Goal: Task Accomplishment & Management: Complete application form

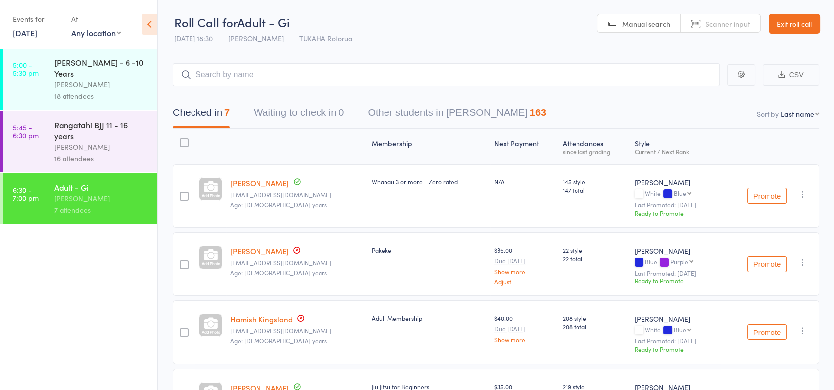
click at [59, 141] on div "[PERSON_NAME]" at bounding box center [101, 146] width 95 height 11
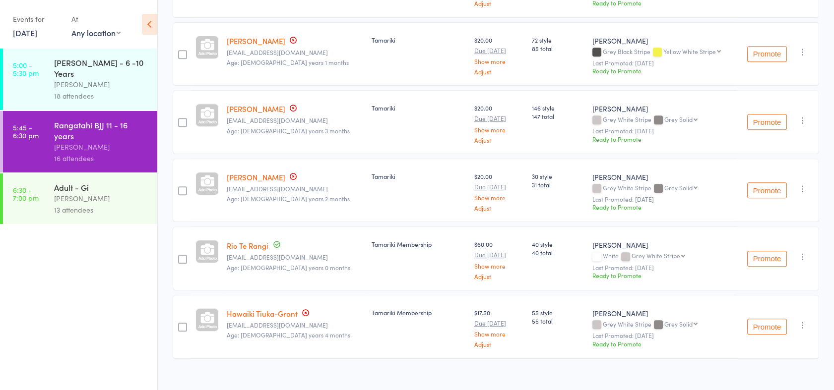
scroll to position [899, 0]
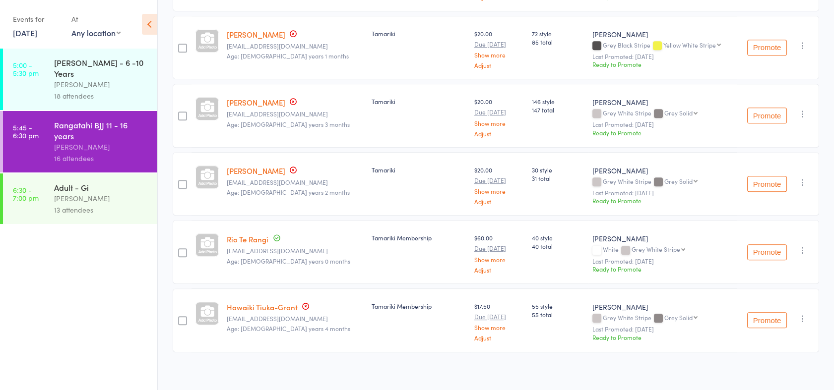
click at [68, 204] on div "13 attendees" at bounding box center [101, 209] width 95 height 11
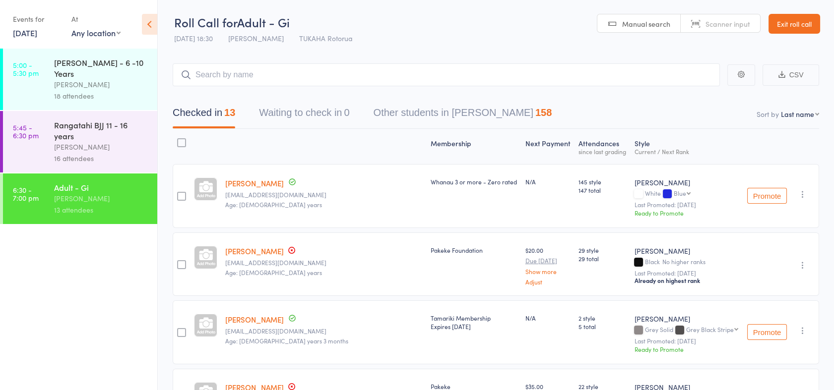
click at [37, 30] on link "[DATE]" at bounding box center [25, 32] width 24 height 11
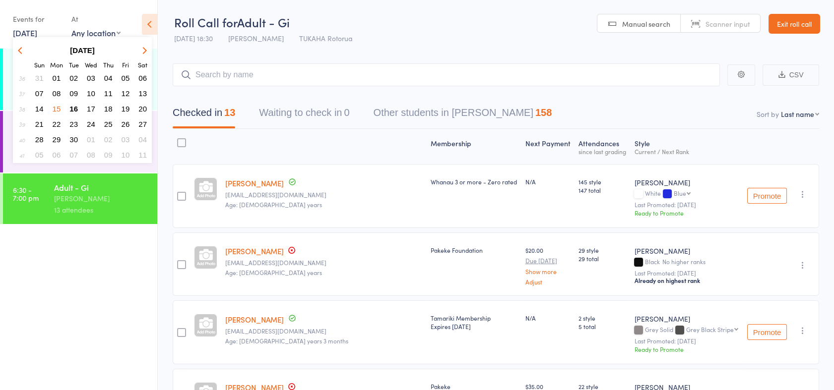
click at [72, 108] on span "16" at bounding box center [73, 109] width 8 height 8
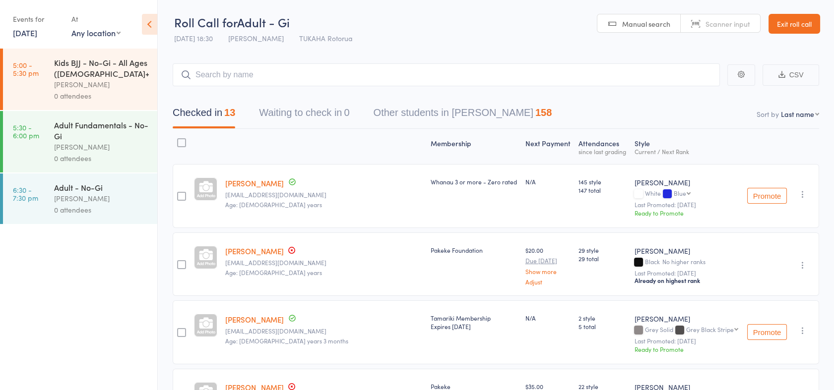
click at [49, 80] on link "5:00 - 5:30 pm Kids BJJ - No-Gi - All Ages ([DEMOGRAPHIC_DATA]+) [PERSON_NAME] …" at bounding box center [80, 79] width 154 height 61
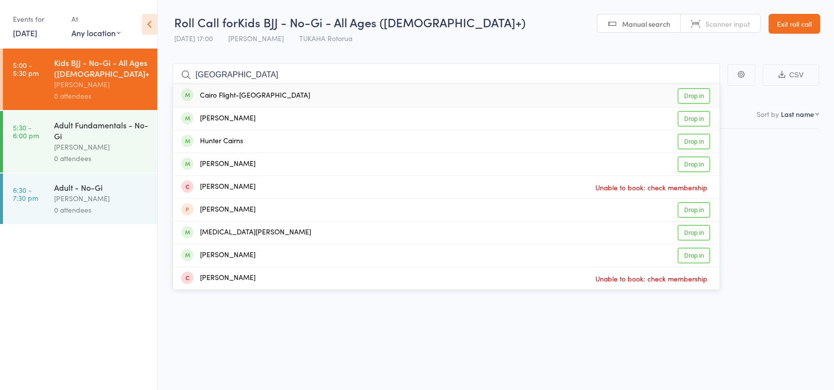
type input "[GEOGRAPHIC_DATA]"
click at [698, 95] on link "Drop in" at bounding box center [693, 95] width 32 height 15
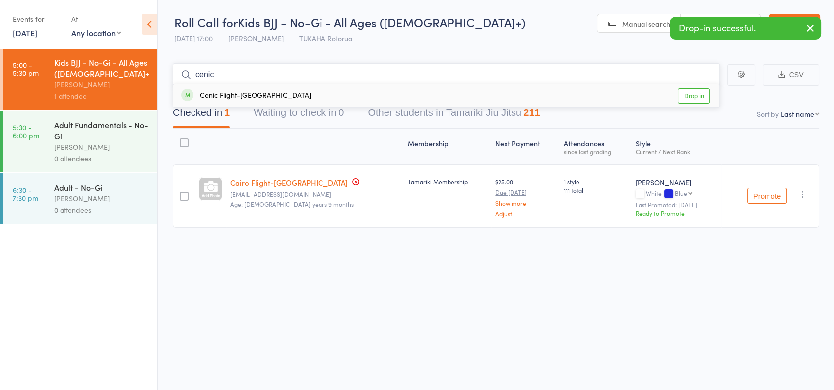
type input "cenic"
click at [698, 97] on link "Drop in" at bounding box center [693, 95] width 32 height 15
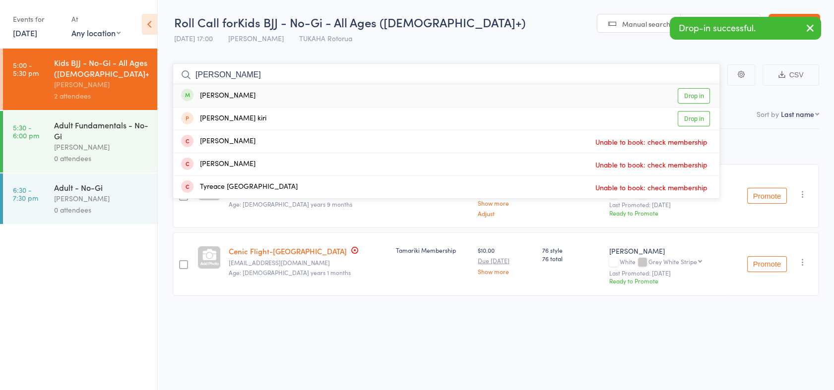
type input "[PERSON_NAME]"
click at [698, 97] on link "Drop in" at bounding box center [693, 95] width 32 height 15
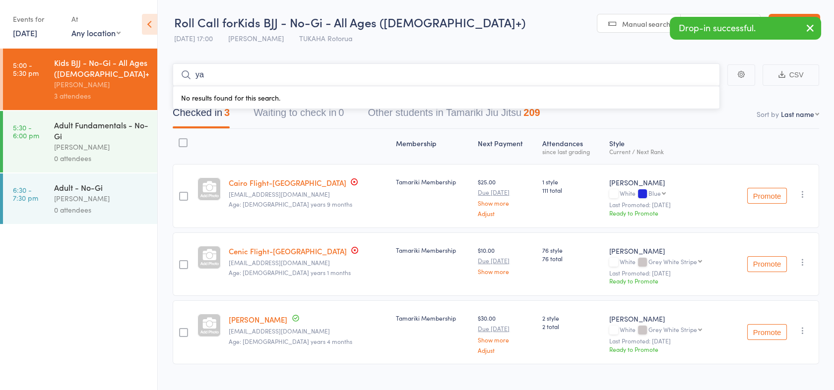
type input "y"
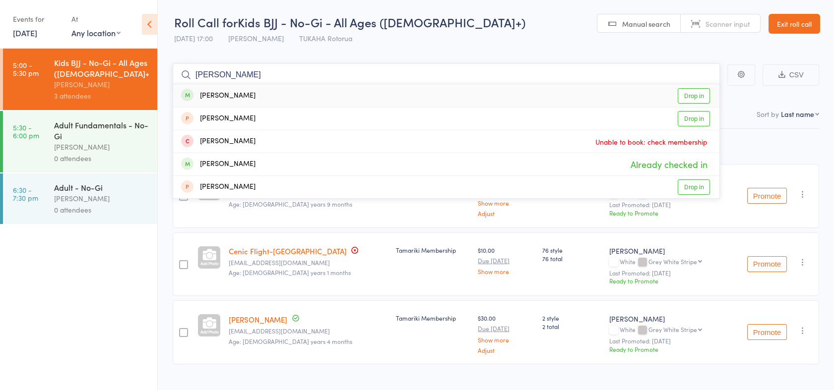
type input "[PERSON_NAME]"
click at [698, 97] on link "Drop in" at bounding box center [693, 95] width 32 height 15
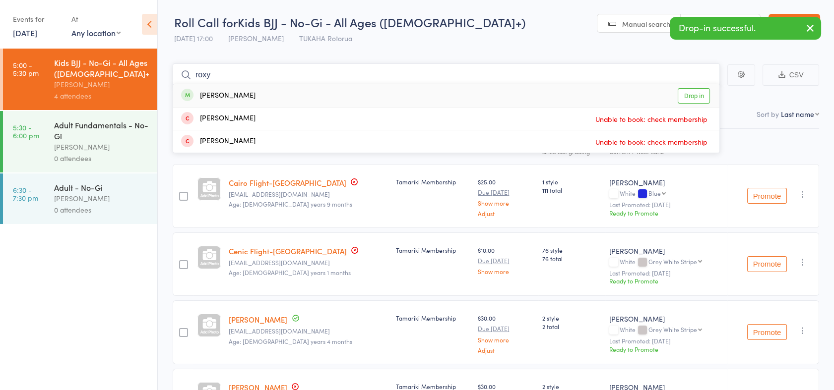
type input "roxy"
click at [698, 97] on link "Drop in" at bounding box center [693, 95] width 32 height 15
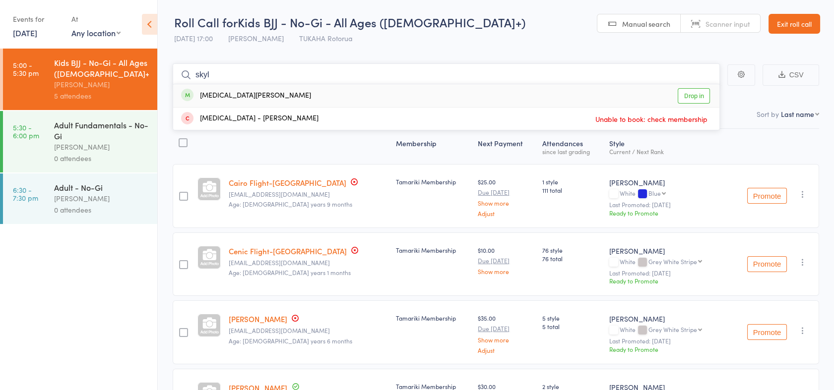
type input "skyl"
click at [707, 96] on link "Drop in" at bounding box center [693, 95] width 32 height 15
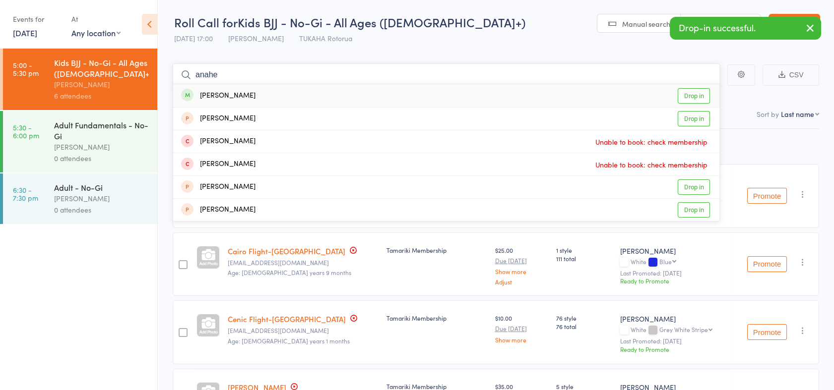
type input "anahe"
click at [694, 92] on link "Drop in" at bounding box center [693, 95] width 32 height 15
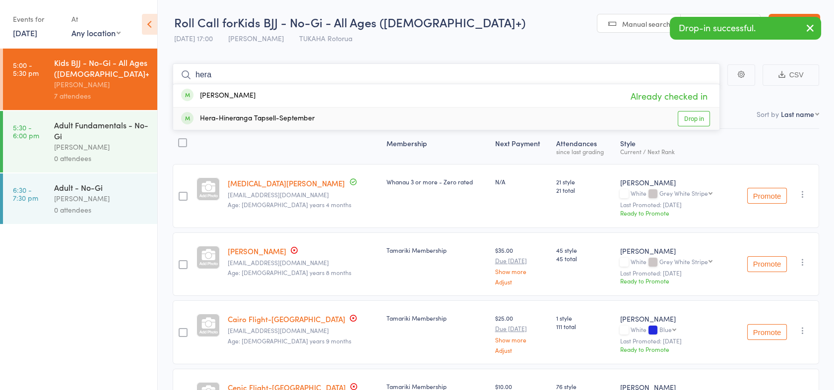
type input "hera"
click at [696, 123] on link "Drop in" at bounding box center [693, 118] width 32 height 15
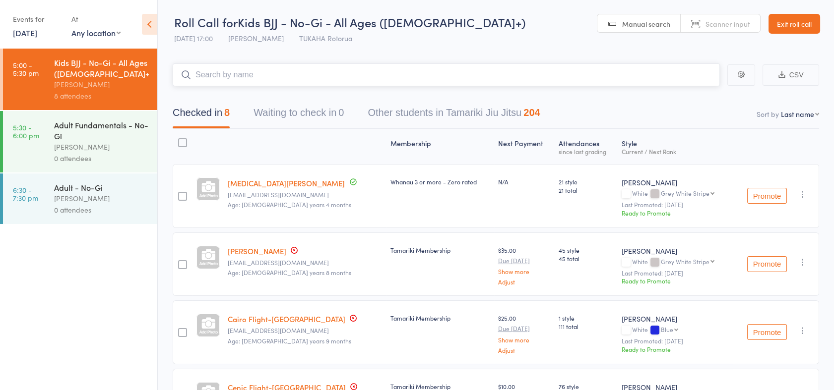
click at [246, 73] on input "search" at bounding box center [446, 74] width 547 height 23
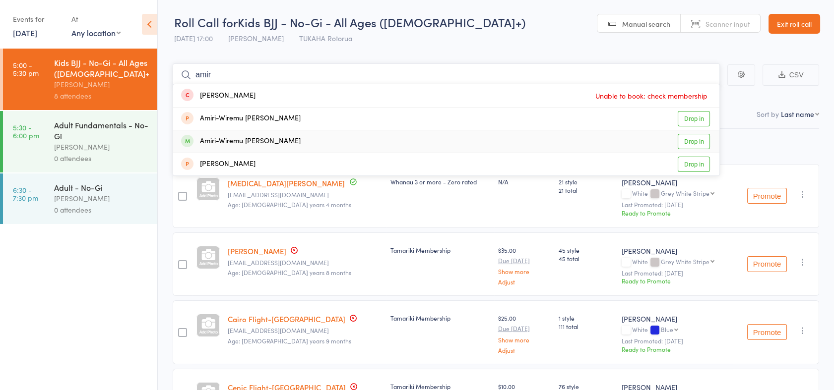
type input "amir"
click at [691, 141] on link "Drop in" at bounding box center [693, 141] width 32 height 15
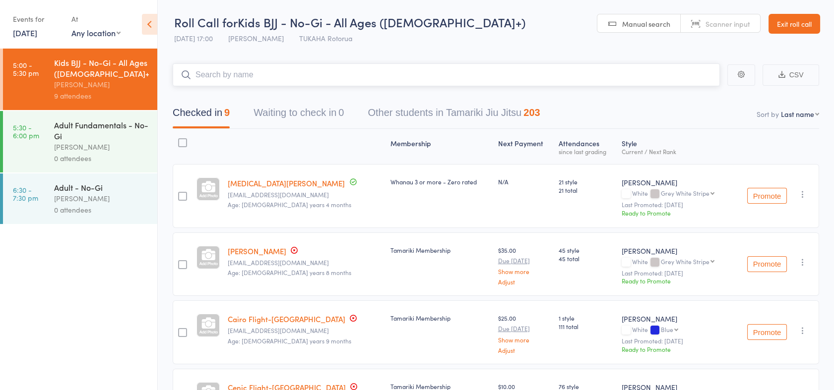
click at [252, 78] on input "search" at bounding box center [446, 74] width 547 height 23
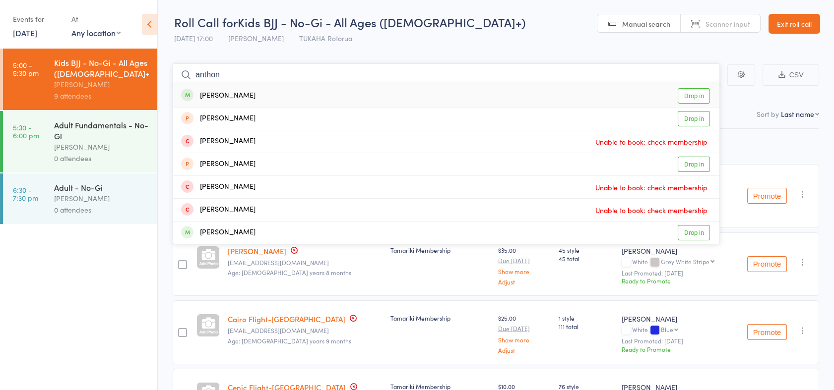
type input "anthon"
click at [694, 96] on link "Drop in" at bounding box center [693, 95] width 32 height 15
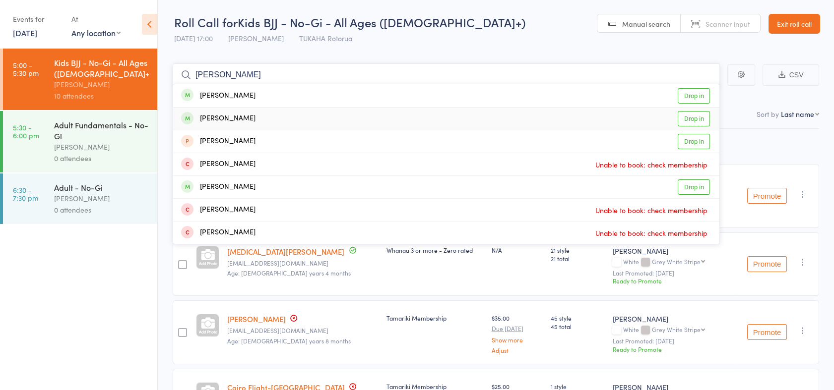
type input "[PERSON_NAME]"
click at [688, 119] on link "Drop in" at bounding box center [693, 118] width 32 height 15
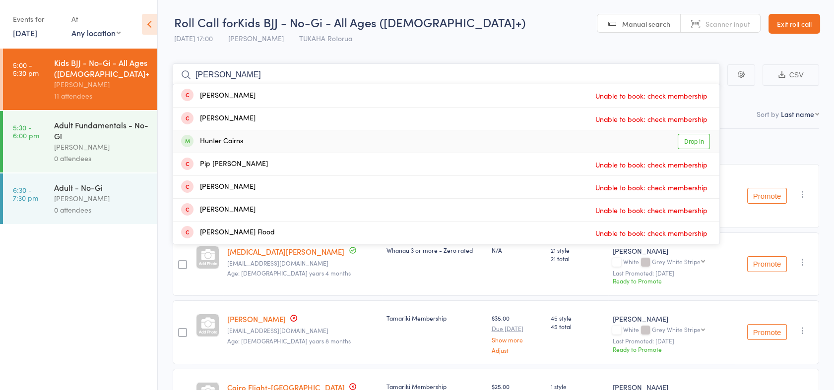
type input "[PERSON_NAME]"
click at [689, 141] on link "Drop in" at bounding box center [693, 141] width 32 height 15
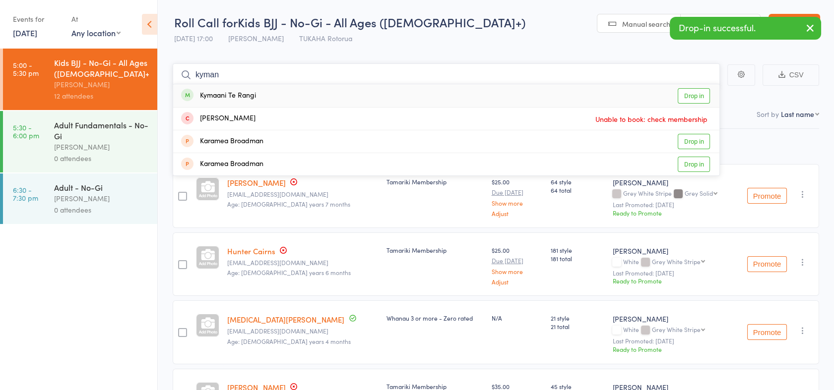
type input "kyman"
click at [688, 99] on link "Drop in" at bounding box center [693, 95] width 32 height 15
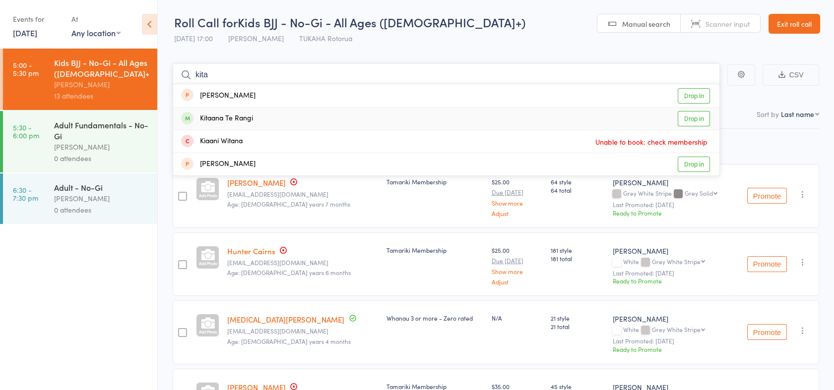
type input "kita"
click at [686, 119] on link "Drop in" at bounding box center [693, 118] width 32 height 15
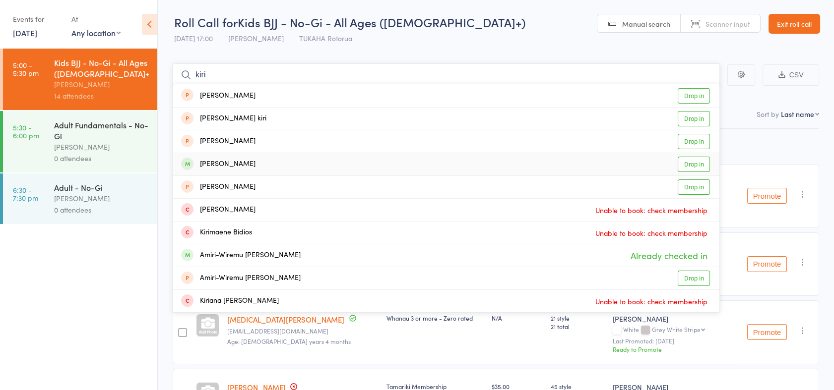
type input "kiri"
click at [695, 166] on link "Drop in" at bounding box center [693, 164] width 32 height 15
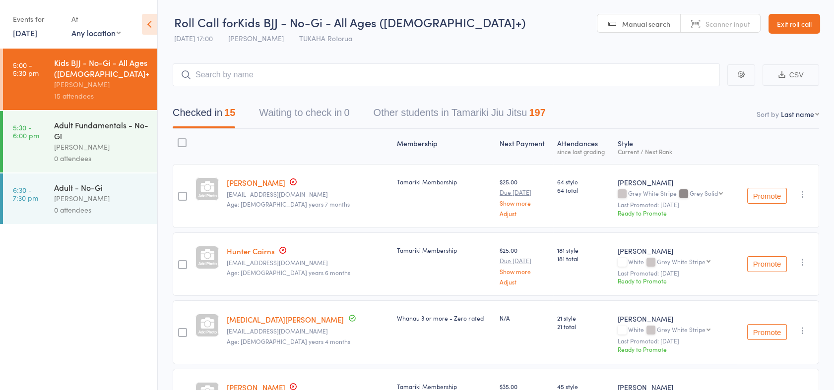
click at [799, 25] on link "Exit roll call" at bounding box center [794, 24] width 52 height 20
click at [794, 16] on link "Exit roll call" at bounding box center [794, 24] width 52 height 20
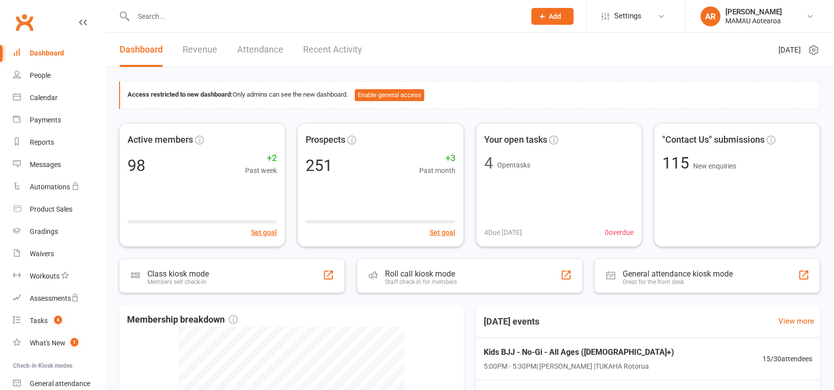
click at [540, 12] on icon at bounding box center [542, 16] width 9 height 9
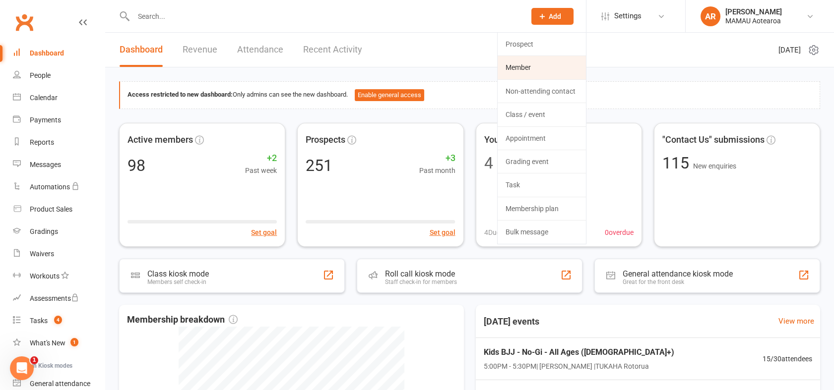
click at [547, 66] on link "Member" at bounding box center [541, 67] width 88 height 23
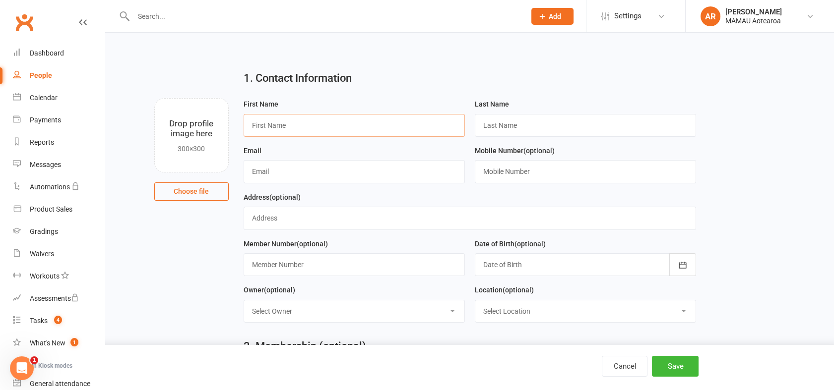
click at [446, 126] on input "text" at bounding box center [354, 125] width 221 height 23
type input "Keyram"
click at [516, 119] on input "text" at bounding box center [585, 125] width 221 height 23
type input "Tchenlam"
click at [351, 164] on input "text" at bounding box center [354, 171] width 221 height 23
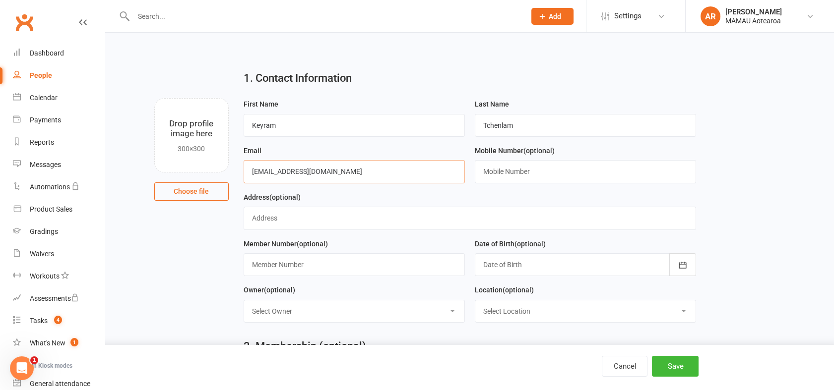
type input "koawaitl@gmail.com"
click at [492, 167] on input "text" at bounding box center [585, 171] width 221 height 23
click at [286, 217] on input "text" at bounding box center [470, 218] width 452 height 23
type input "6 Simmons Cres, Rotorua"
click at [521, 258] on div at bounding box center [585, 264] width 221 height 23
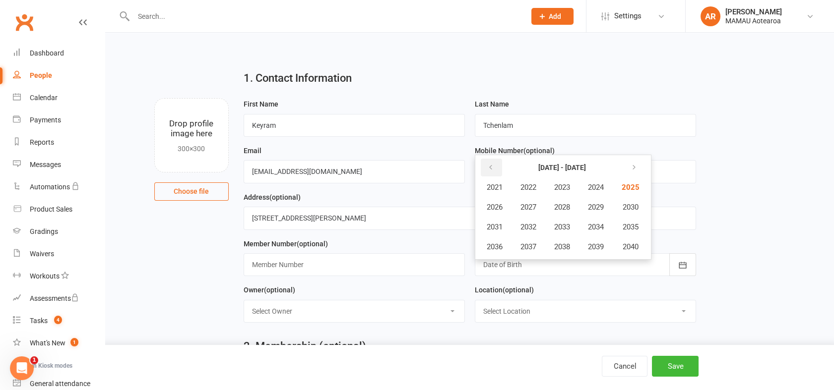
click at [481, 160] on button "button" at bounding box center [491, 168] width 21 height 18
click at [522, 200] on button "2007" at bounding box center [528, 207] width 33 height 19
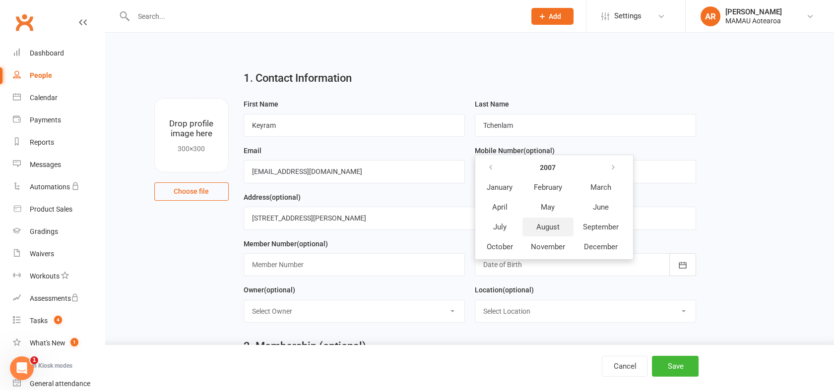
click at [544, 223] on span "August" at bounding box center [547, 227] width 23 height 9
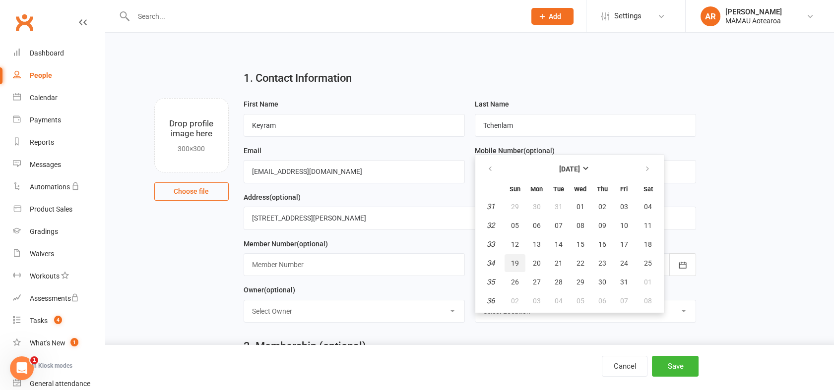
click at [519, 262] on button "19" at bounding box center [514, 263] width 21 height 18
type input "19 Aug 2007"
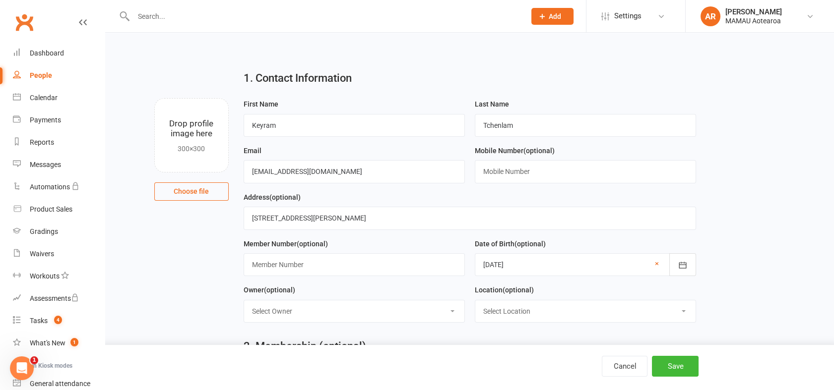
click at [305, 315] on select "Select Owner Anna Riddler Anaru Grant" at bounding box center [354, 312] width 220 height 22
select select "0"
click at [244, 301] on select "Select Owner Anna Riddler Anaru Grant" at bounding box center [354, 312] width 220 height 22
click at [511, 313] on select "Select Location TUKAHA Rotorua" at bounding box center [585, 312] width 220 height 22
select select "0"
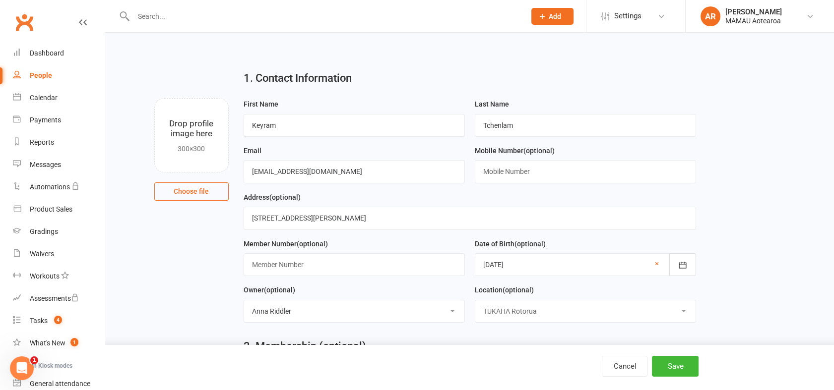
click at [475, 301] on select "Select Location TUKAHA Rotorua" at bounding box center [585, 312] width 220 height 22
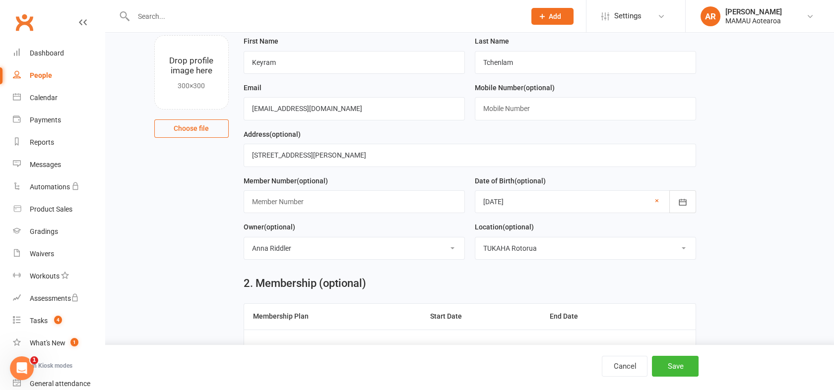
scroll to position [110, 0]
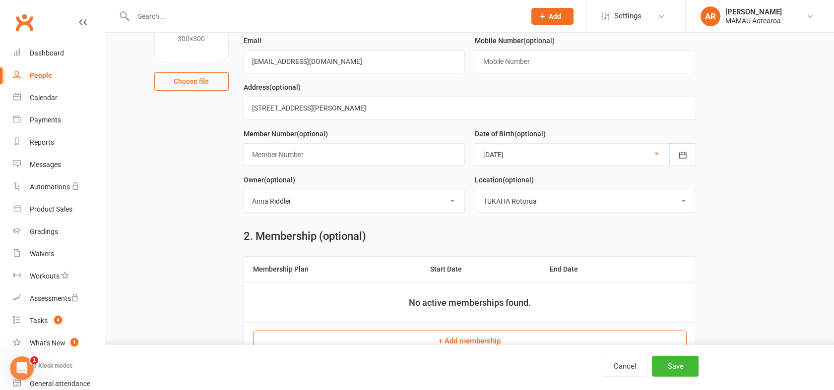
click at [378, 342] on button "+ Add membership" at bounding box center [469, 341] width 433 height 21
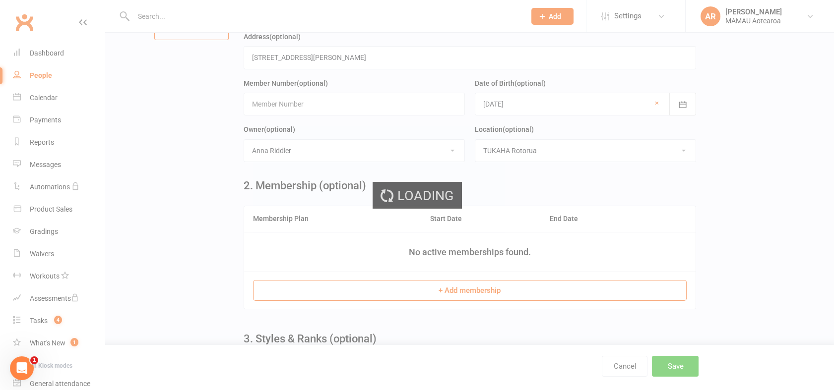
scroll to position [220, 0]
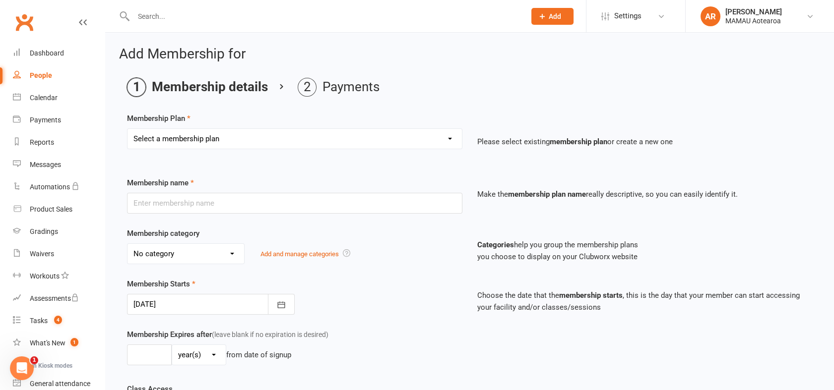
click at [262, 142] on select "Select a membership plan Create new Membership Plan Tamariki Membership Adult F…" at bounding box center [294, 139] width 334 height 20
select select "6"
click at [127, 129] on select "Select a membership plan Create new Membership Plan Tamariki Membership Adult F…" at bounding box center [294, 139] width 334 height 20
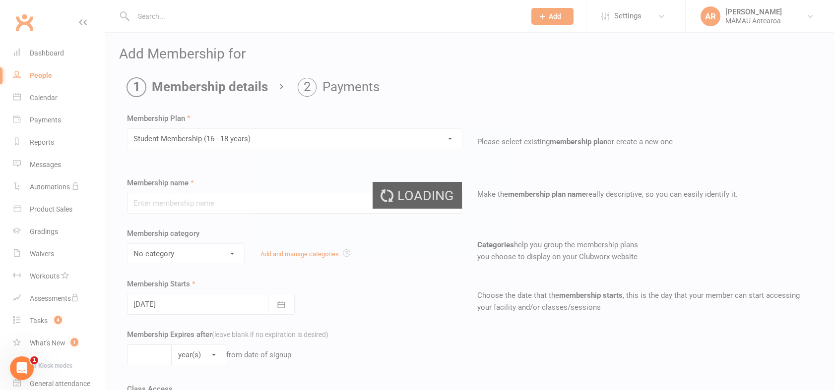
type input "Student Membership (16 - 18 years)"
select select "1"
type input "0"
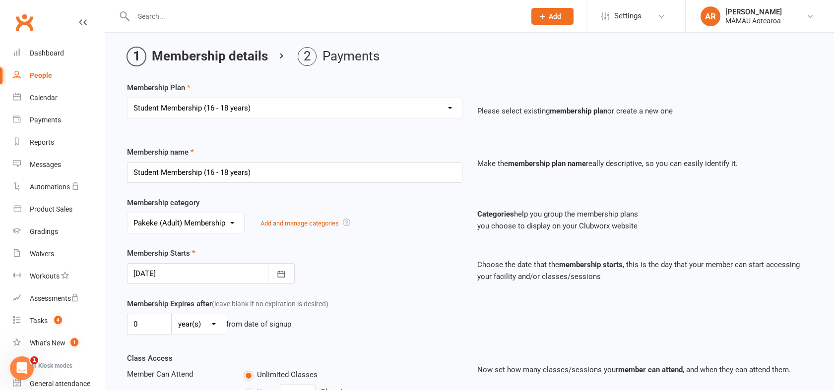
scroll to position [110, 0]
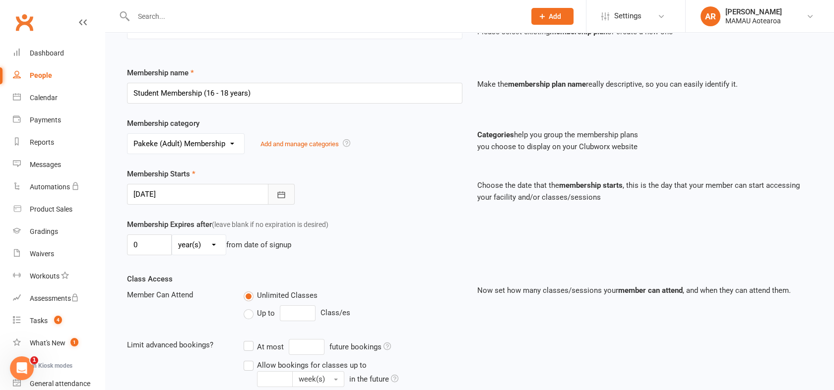
click at [282, 196] on icon "button" at bounding box center [281, 195] width 10 height 10
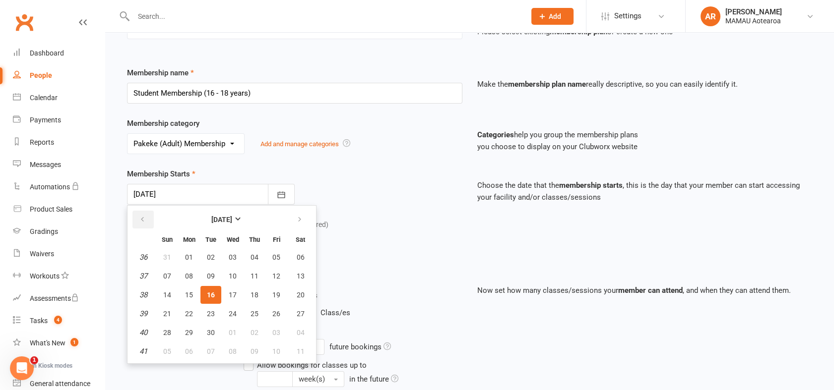
click at [146, 218] on button "button" at bounding box center [142, 220] width 21 height 18
click at [188, 313] on span "18" at bounding box center [189, 314] width 8 height 8
type input "18 Aug 2025"
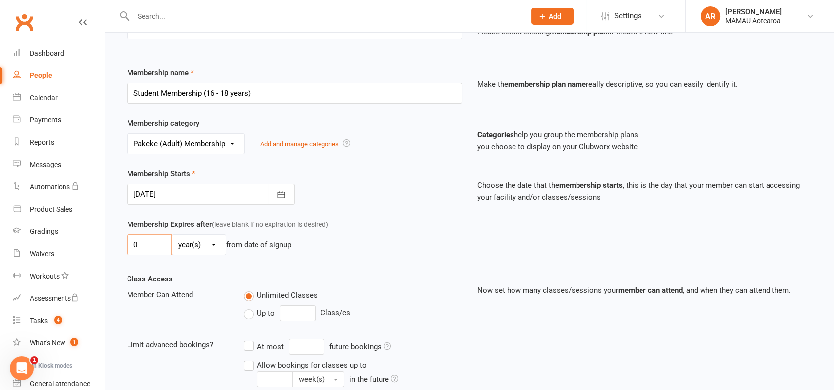
click at [151, 246] on input "0" at bounding box center [149, 245] width 45 height 21
type input "3"
click at [193, 230] on div "Membership Expires after (leave blank if no expiration is desired) 3 day(s) wee…" at bounding box center [295, 239] width 350 height 41
click at [196, 251] on select "day(s) week(s) month(s) year(s)" at bounding box center [199, 245] width 54 height 20
select select "2"
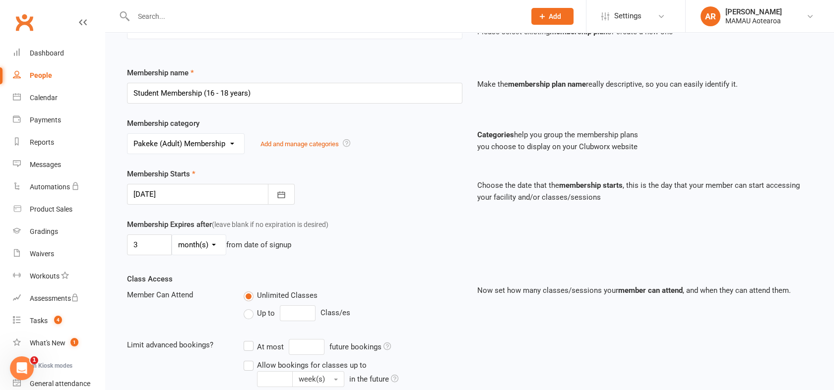
click at [172, 235] on select "day(s) week(s) month(s) year(s)" at bounding box center [199, 245] width 54 height 20
click at [316, 273] on div "Class Access Member Can Attend Unlimited Classes Up to Class/es Limit advanced …" at bounding box center [295, 337] width 350 height 128
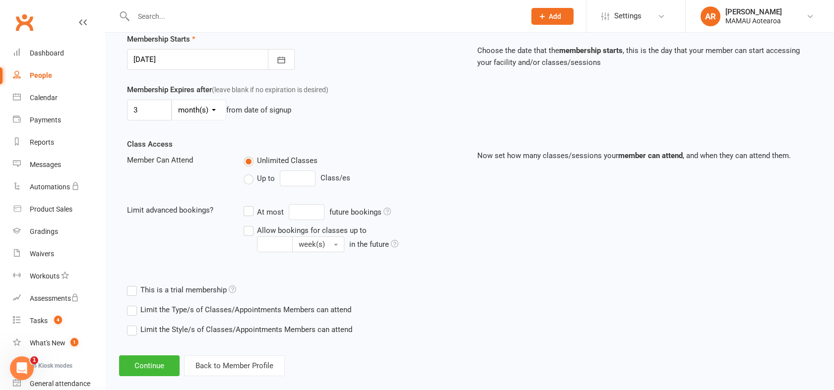
scroll to position [258, 0]
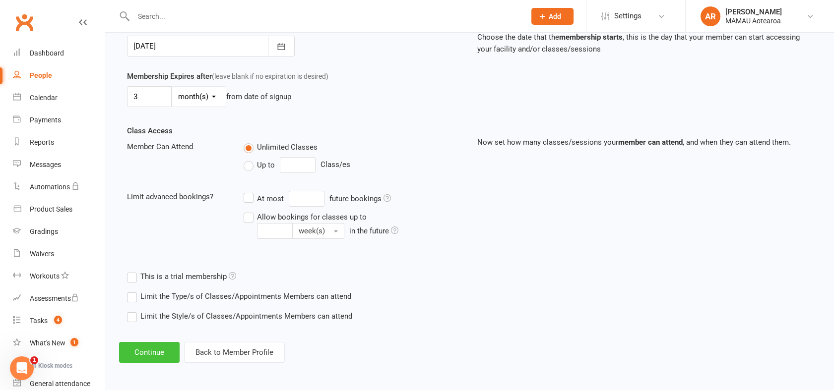
click at [155, 351] on button "Continue" at bounding box center [149, 352] width 61 height 21
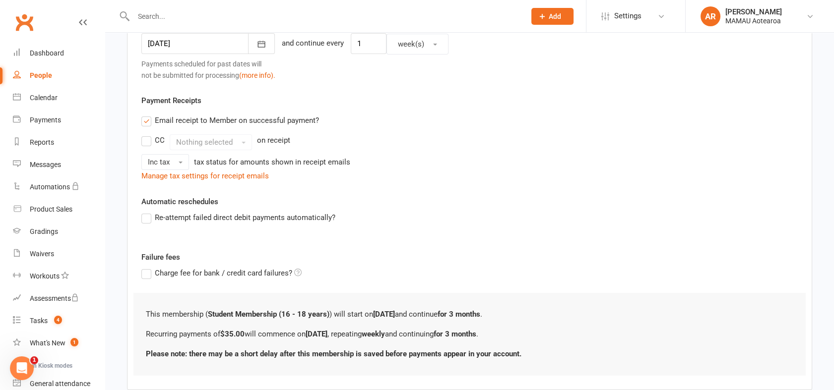
scroll to position [0, 0]
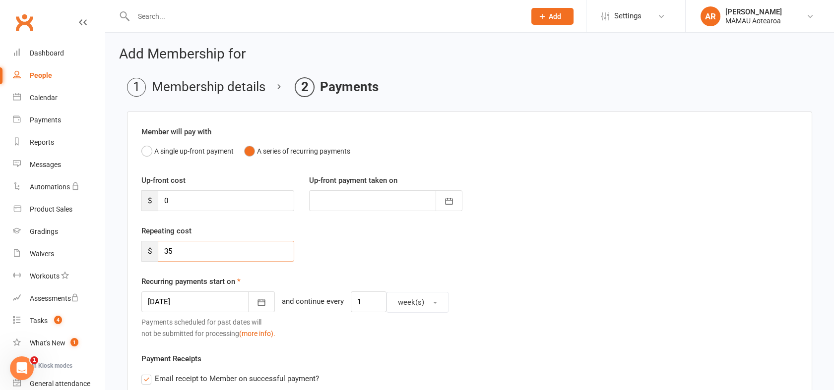
click at [189, 254] on input "35" at bounding box center [226, 251] width 136 height 21
type input "30"
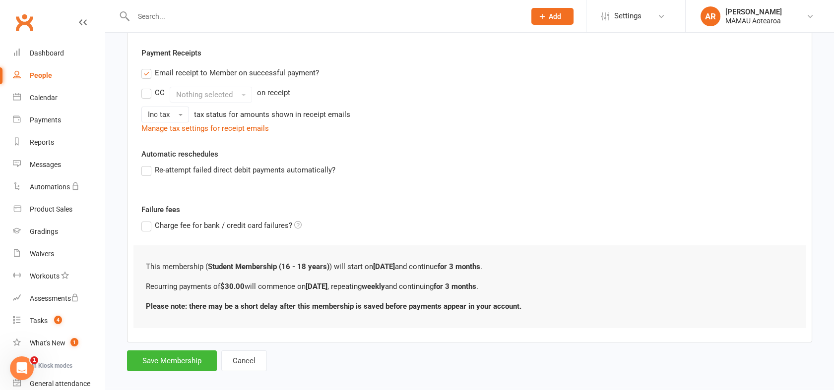
scroll to position [316, 0]
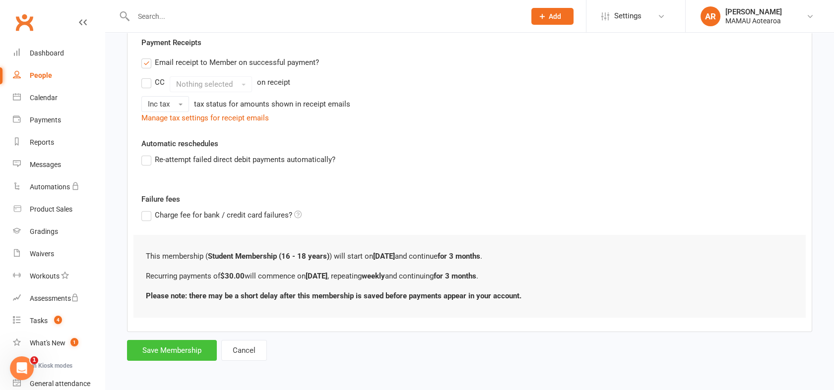
click at [171, 353] on button "Save Membership" at bounding box center [172, 350] width 90 height 21
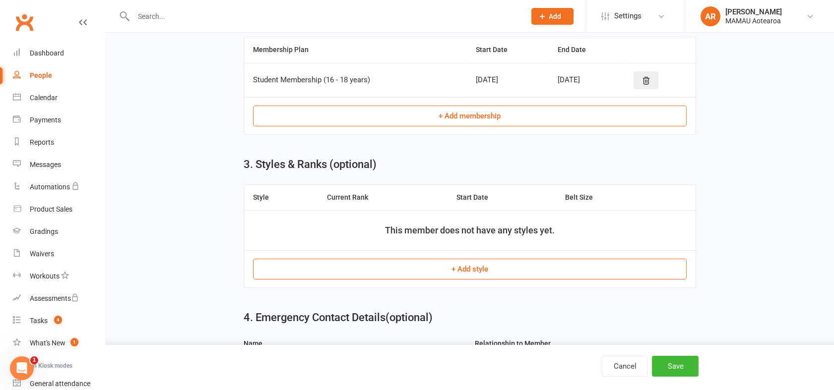
click at [377, 261] on button "+ Add style" at bounding box center [469, 269] width 433 height 21
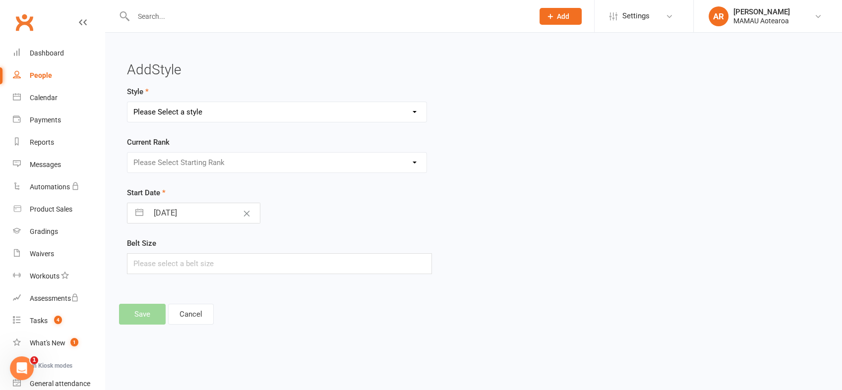
click at [179, 109] on select "Please Select a style Pakeke Jiu Jitsu Tamariki Jiu Jitsu" at bounding box center [276, 112] width 299 height 20
select select "1270"
click at [127, 102] on select "Please Select a style Pakeke Jiu Jitsu Tamariki Jiu Jitsu" at bounding box center [276, 112] width 299 height 20
click at [184, 165] on select "Please Select Starting Rank White Grey White Stripe Grey Solid Grey Black Strip…" at bounding box center [276, 163] width 299 height 20
select select "12456"
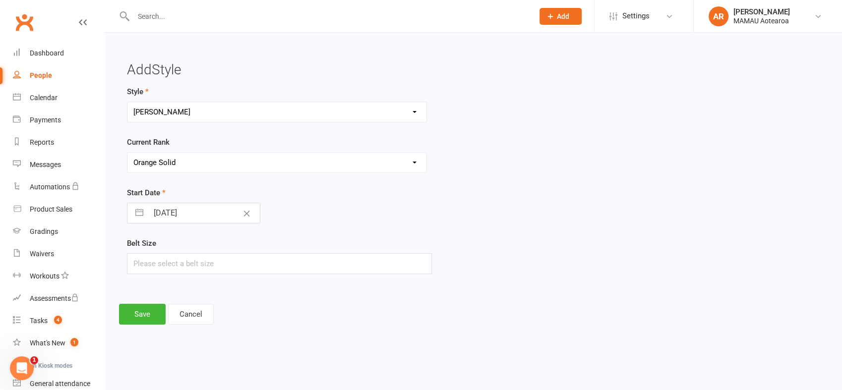
click at [127, 153] on select "Please Select Starting Rank White Grey White Stripe Grey Solid Grey Black Strip…" at bounding box center [276, 163] width 299 height 20
click at [127, 317] on button "Save" at bounding box center [142, 314] width 47 height 21
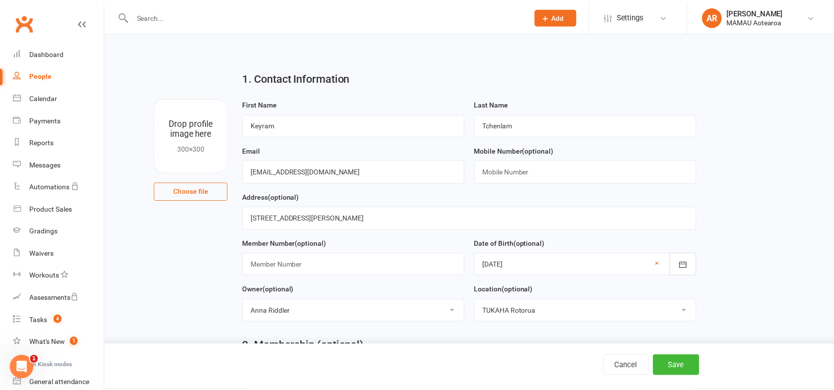
scroll to position [464, 0]
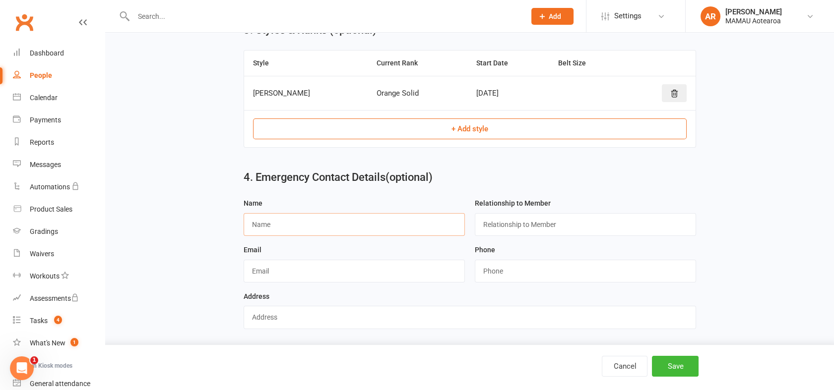
click at [300, 222] on input "text" at bounding box center [354, 224] width 221 height 23
type input "Nelly Khasamara"
click at [516, 218] on input "text" at bounding box center [585, 224] width 221 height 23
type input "0212108118126"
click at [672, 362] on button "Save" at bounding box center [675, 366] width 47 height 21
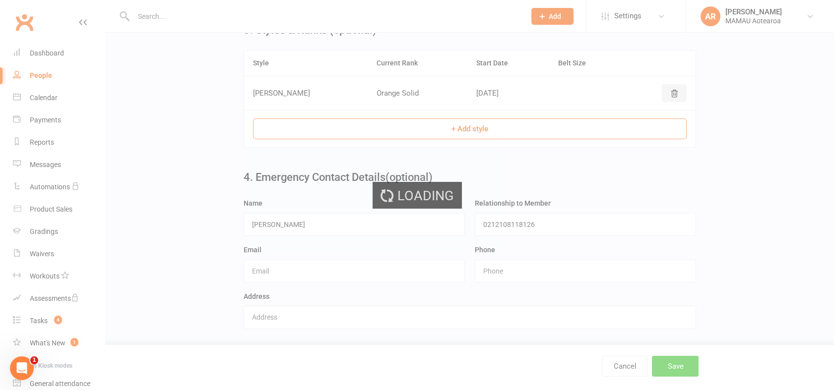
scroll to position [0, 0]
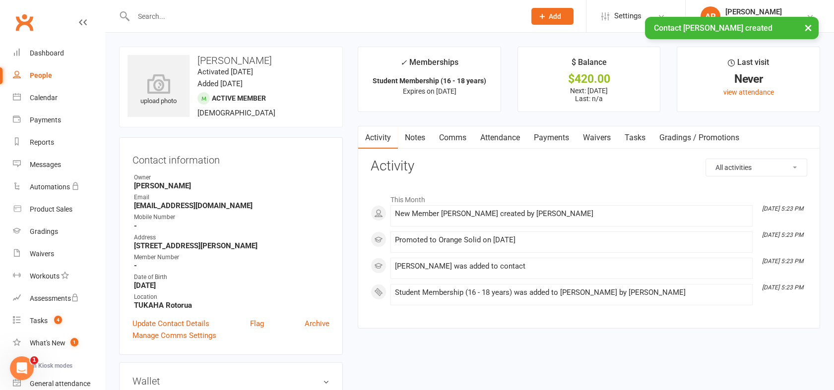
click at [527, 17] on div "× Contact Keyram Tchenlam created" at bounding box center [410, 17] width 821 height 0
click at [552, 17] on div "× Contact Keyram Tchenlam created" at bounding box center [410, 17] width 821 height 0
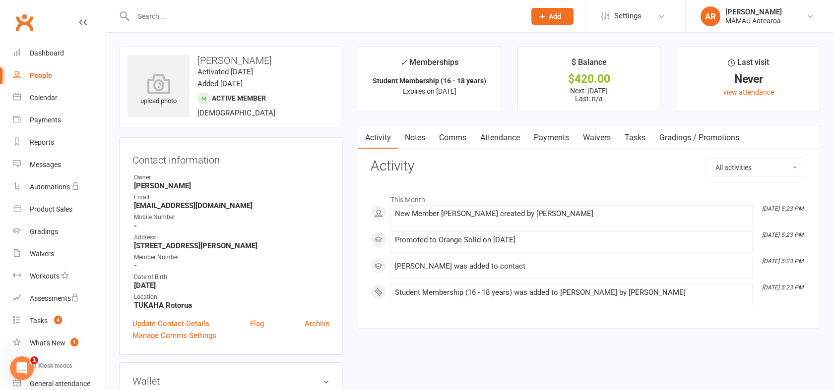
click at [553, 16] on span "Add" at bounding box center [555, 16] width 12 height 8
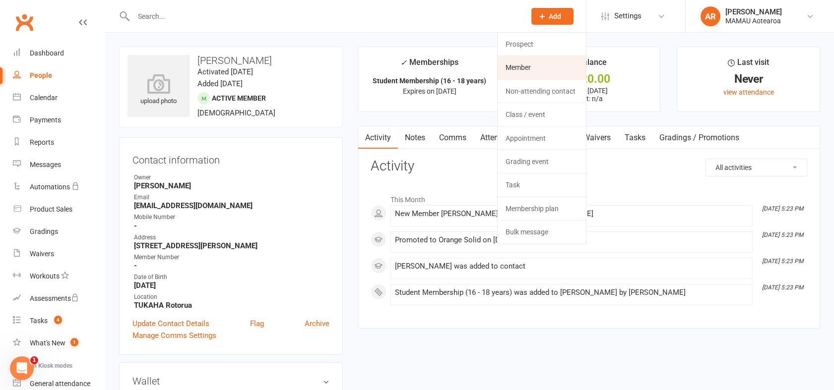
click at [553, 63] on link "Member" at bounding box center [541, 67] width 88 height 23
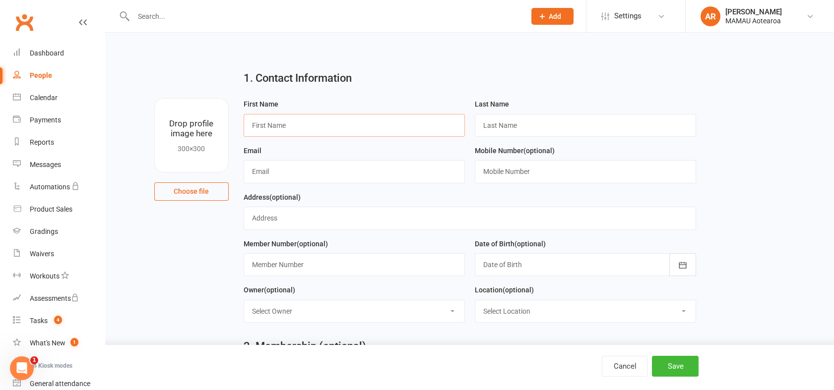
click at [370, 128] on input "text" at bounding box center [354, 125] width 221 height 23
type input "Rewi"
click at [516, 120] on input "text" at bounding box center [585, 125] width 221 height 23
type input "Peters"
click at [317, 173] on input "text" at bounding box center [354, 171] width 221 height 23
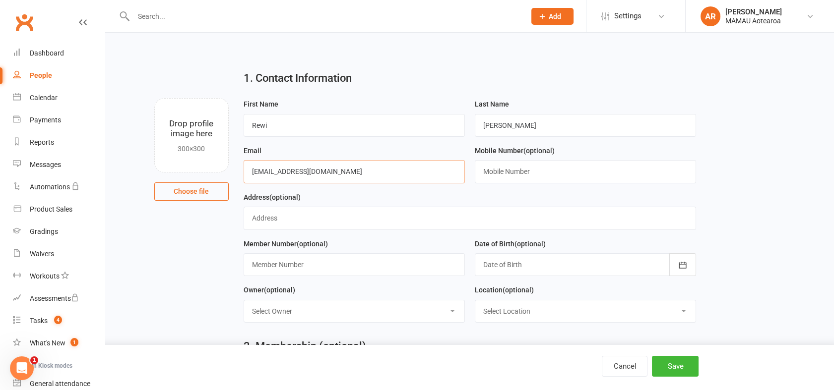
type input "rewipeters@gmail.com"
click at [499, 170] on input "text" at bounding box center [585, 171] width 221 height 23
type input "0272506815"
click at [366, 222] on input "text" at bounding box center [470, 218] width 452 height 23
type input "4 Evelyn Lane, Rotorua"
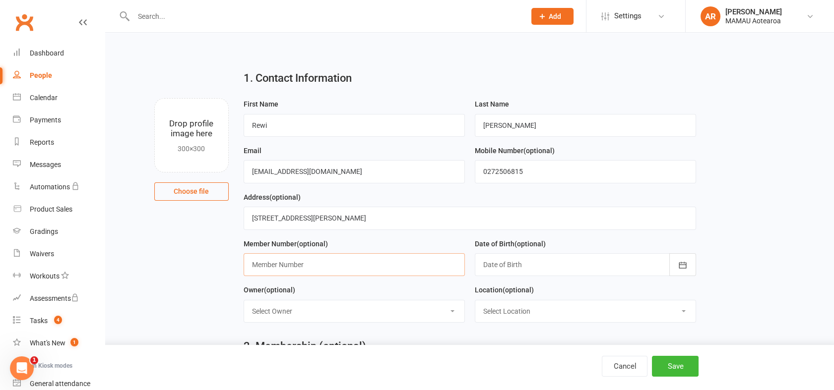
click at [313, 258] on input "text" at bounding box center [354, 264] width 221 height 23
click at [523, 276] on div "Date of Birth (optional) 2021 - 2040 2021 2022 2023 2024 2025 2026 2027 2028 20…" at bounding box center [585, 261] width 231 height 47
click at [528, 269] on div at bounding box center [585, 264] width 221 height 23
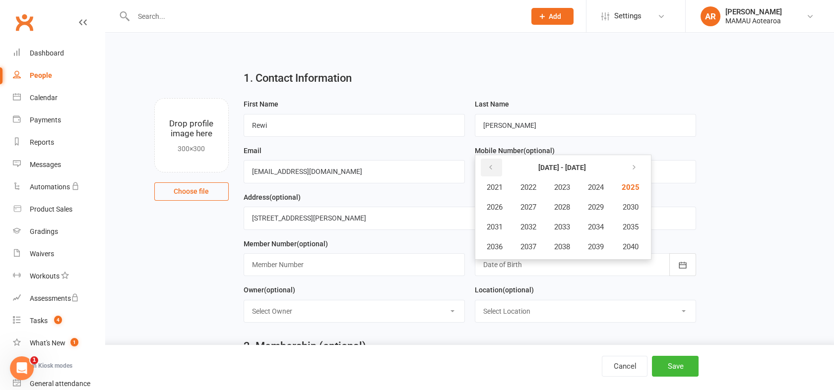
click at [494, 168] on button "button" at bounding box center [491, 168] width 21 height 18
click at [571, 184] on button "2003" at bounding box center [562, 187] width 33 height 19
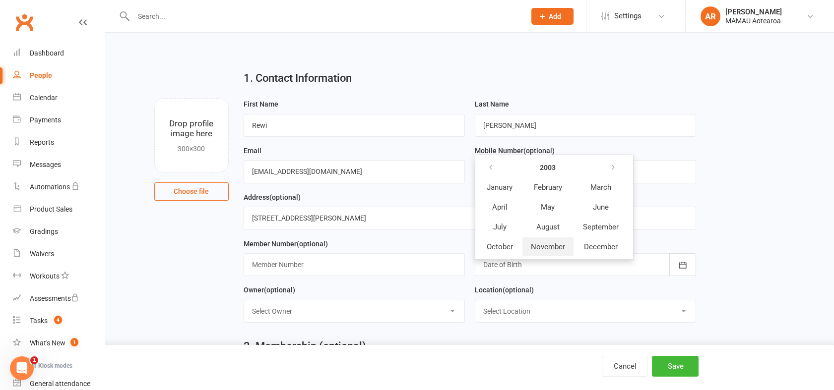
click at [547, 245] on span "November" at bounding box center [548, 247] width 34 height 9
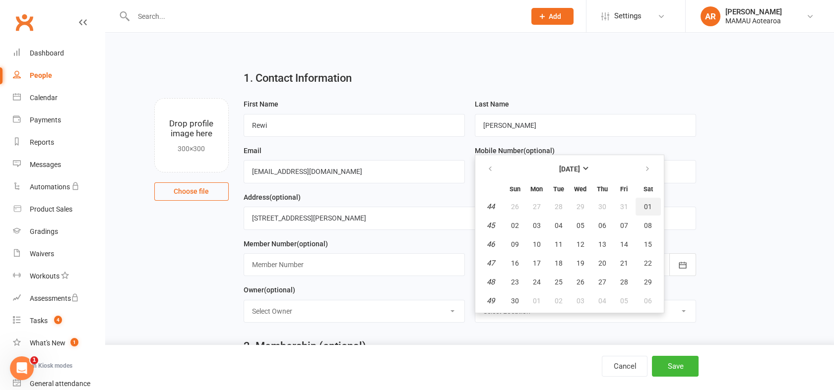
click at [638, 204] on button "01" at bounding box center [647, 207] width 25 height 18
type input "01 Nov 2003"
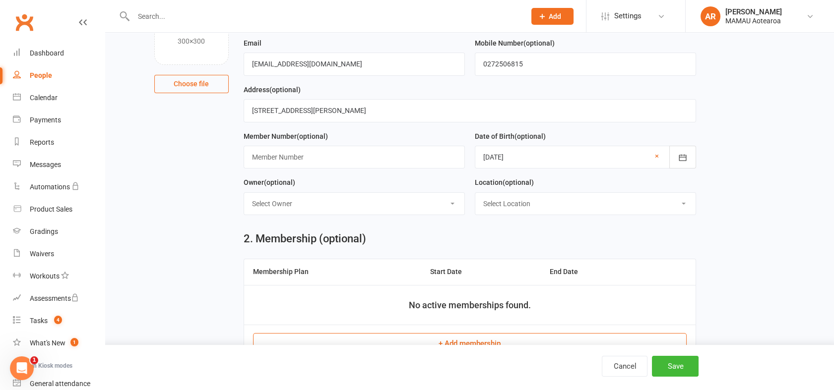
scroll to position [110, 0]
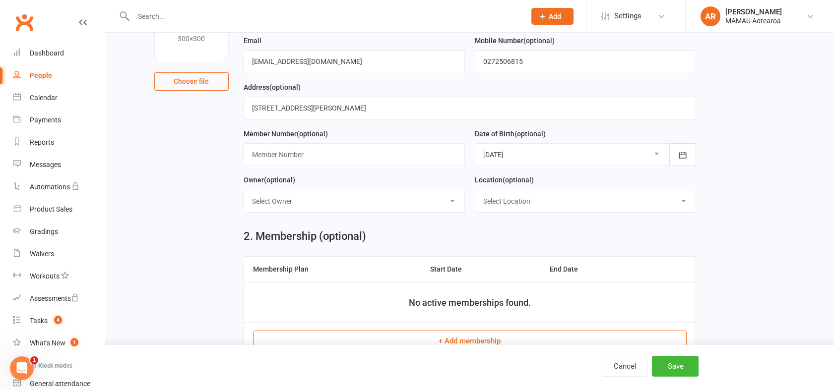
click at [314, 205] on select "Select Owner Anna Riddler Anaru Grant" at bounding box center [354, 201] width 220 height 22
select select "0"
click at [244, 190] on select "Select Owner Anna Riddler Anaru Grant" at bounding box center [354, 201] width 220 height 22
click at [512, 203] on select "Select Location TUKAHA Rotorua" at bounding box center [585, 201] width 220 height 22
select select "0"
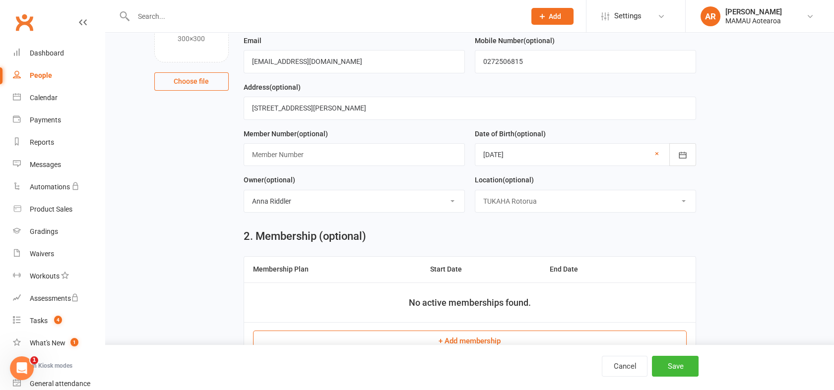
click at [475, 190] on select "Select Location TUKAHA Rotorua" at bounding box center [585, 201] width 220 height 22
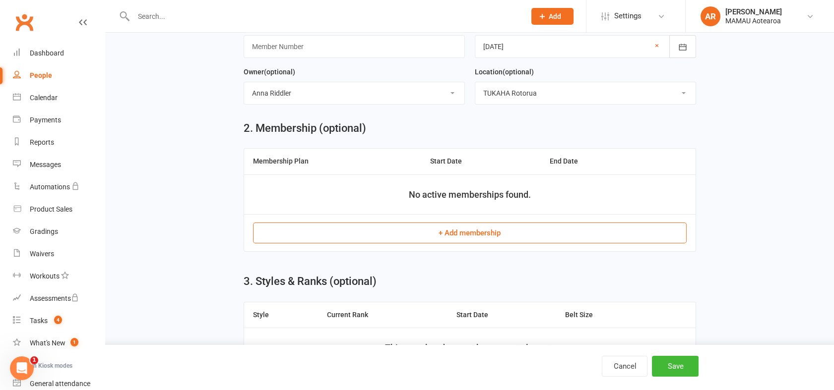
scroll to position [220, 0]
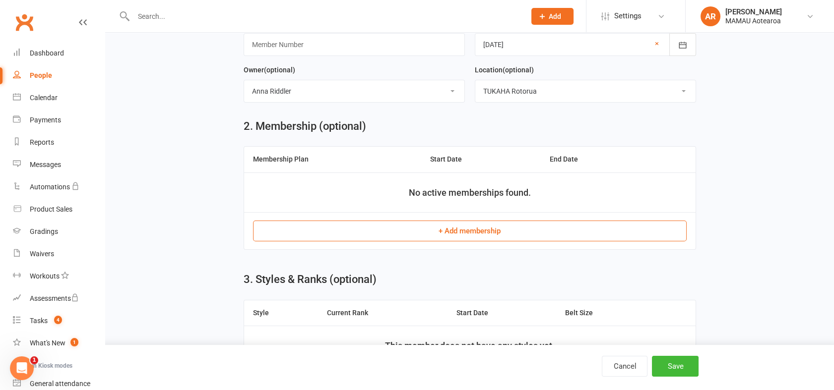
click at [369, 233] on button "+ Add membership" at bounding box center [469, 231] width 433 height 21
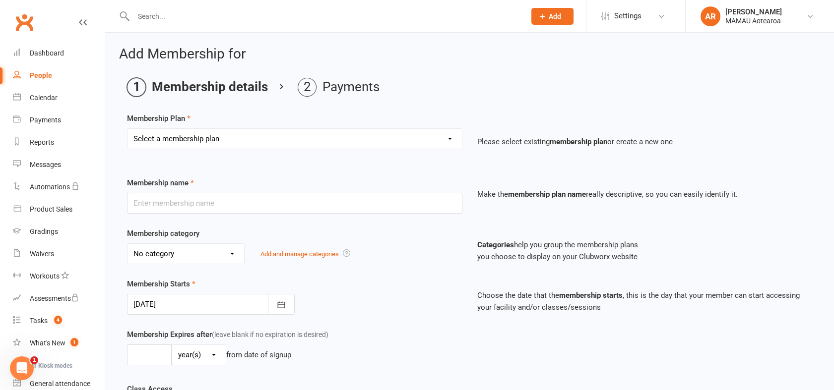
click at [258, 145] on select "Select a membership plan Create new Membership Plan Tamariki Membership Adult F…" at bounding box center [294, 139] width 334 height 20
select select "3"
click at [127, 129] on select "Select a membership plan Create new Membership Plan Tamariki Membership Adult F…" at bounding box center [294, 139] width 334 height 20
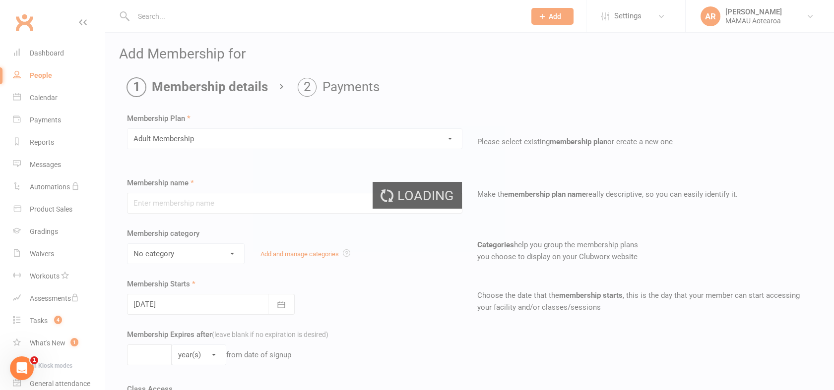
type input "Adult Membership"
select select "1"
type input "0"
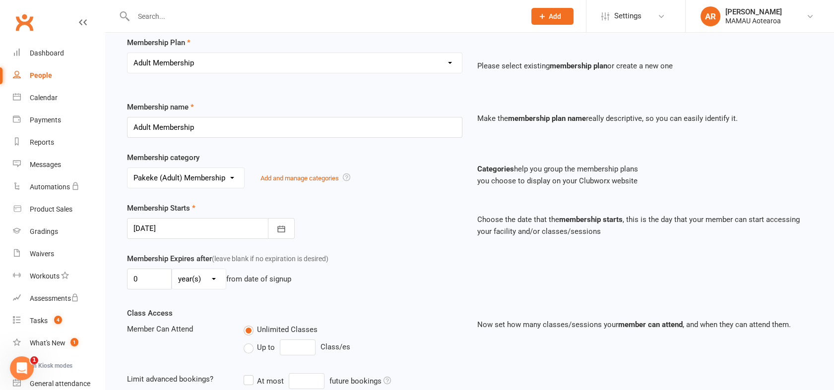
scroll to position [110, 0]
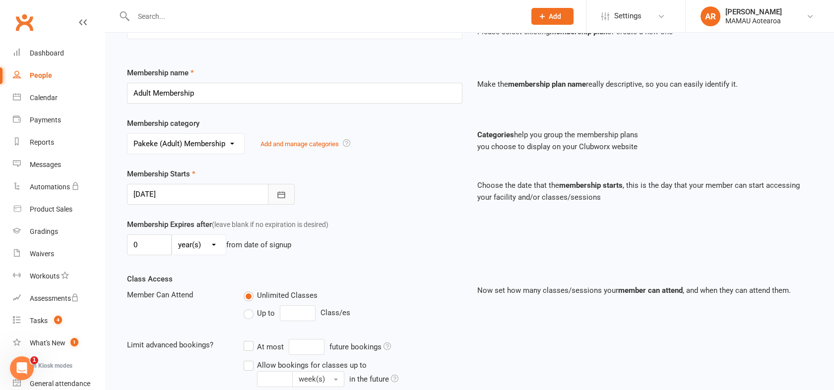
click at [285, 190] on icon "button" at bounding box center [281, 195] width 10 height 10
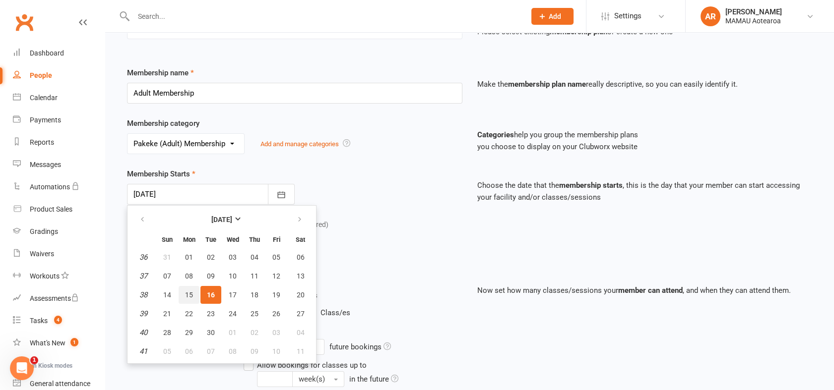
click at [186, 293] on span "15" at bounding box center [189, 295] width 8 height 8
type input "15 Sep 2025"
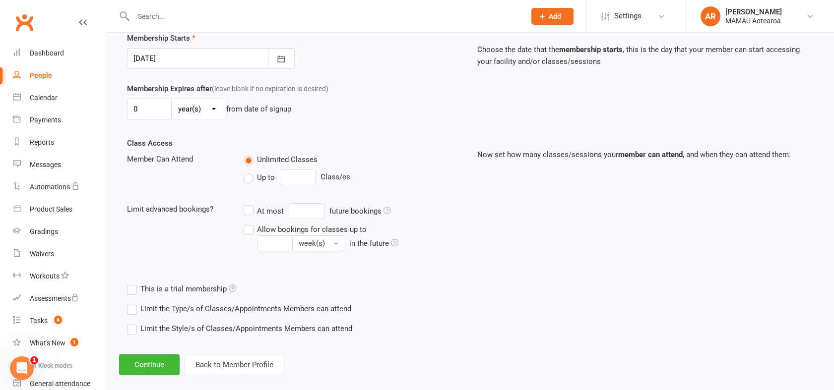
scroll to position [258, 0]
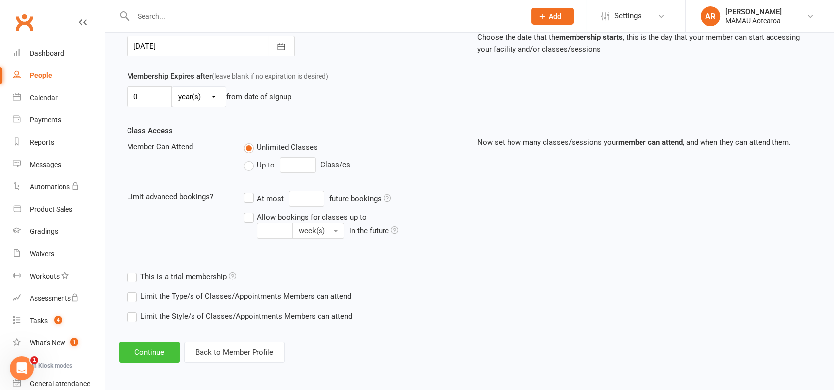
click at [151, 351] on button "Continue" at bounding box center [149, 352] width 61 height 21
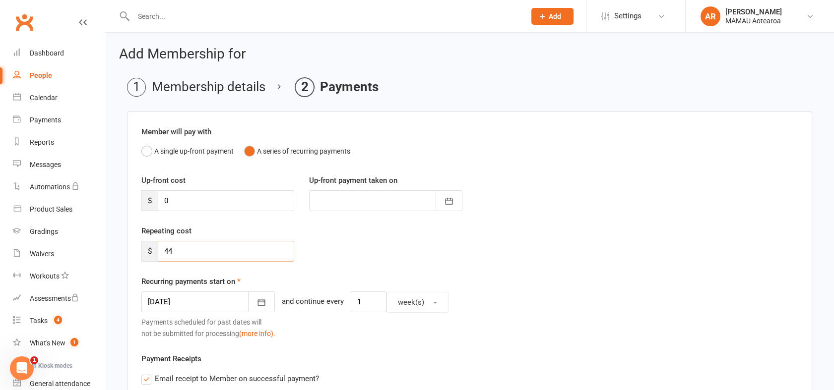
click at [189, 251] on input "44" at bounding box center [226, 251] width 136 height 21
type input "4"
type input "160"
click at [403, 302] on span "week(s)" at bounding box center [411, 302] width 26 height 9
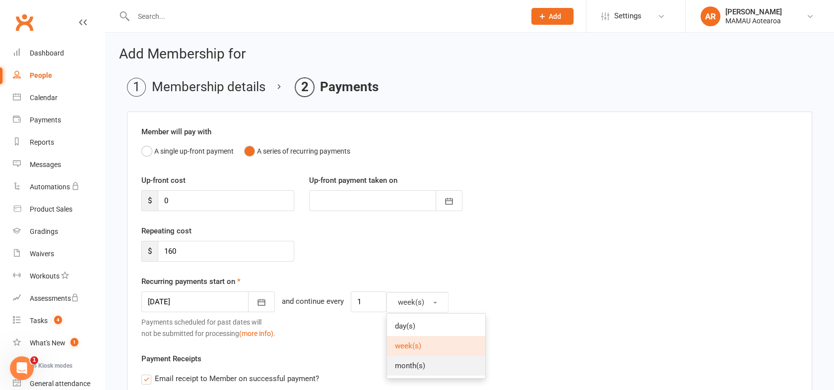
click at [401, 363] on span "month(s)" at bounding box center [410, 366] width 30 height 9
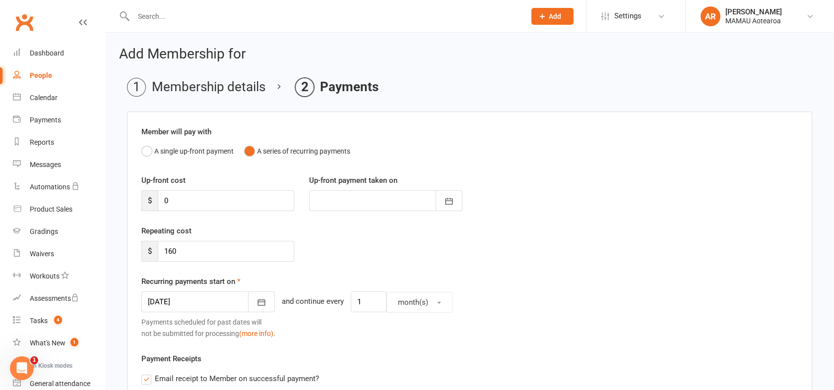
click at [202, 286] on label "Recurring payments start on" at bounding box center [190, 282] width 99 height 12
click at [203, 300] on div at bounding box center [207, 302] width 133 height 21
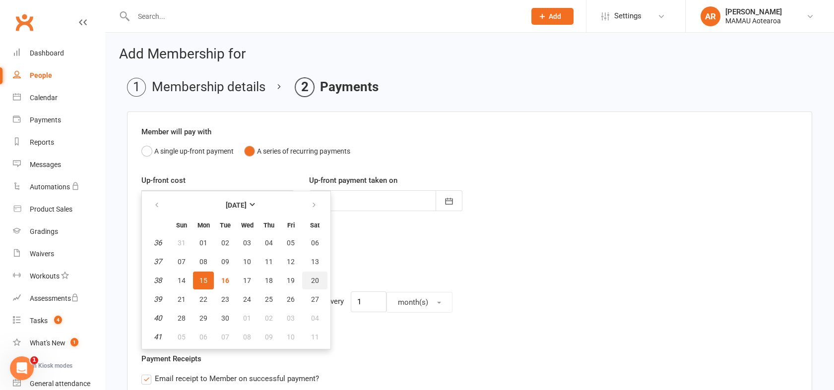
click at [315, 281] on span "20" at bounding box center [315, 281] width 8 height 8
type input "20 Sep 2025"
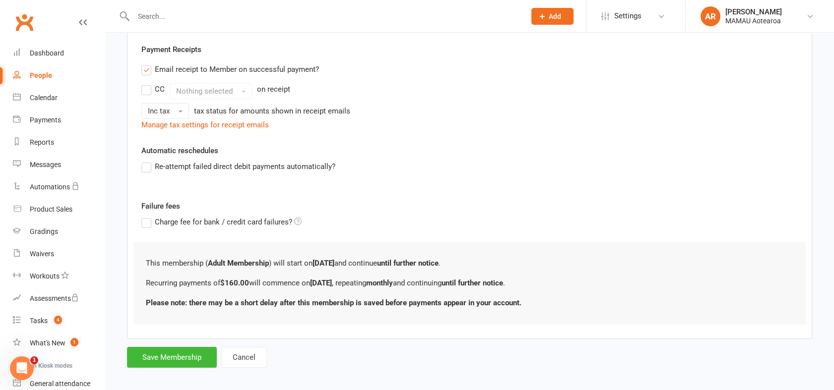
scroll to position [290, 0]
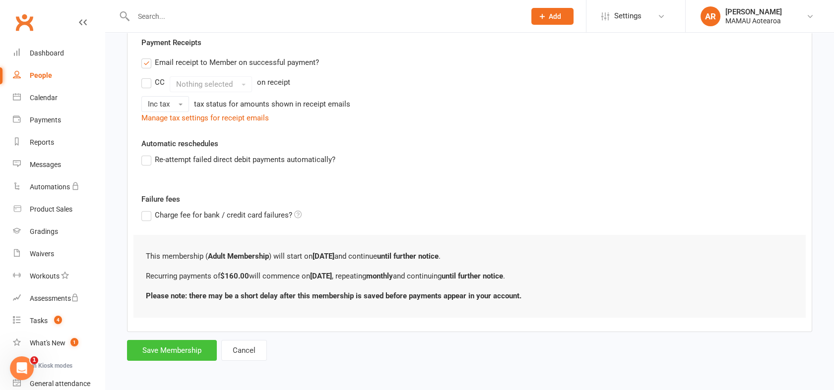
click at [186, 348] on button "Save Membership" at bounding box center [172, 350] width 90 height 21
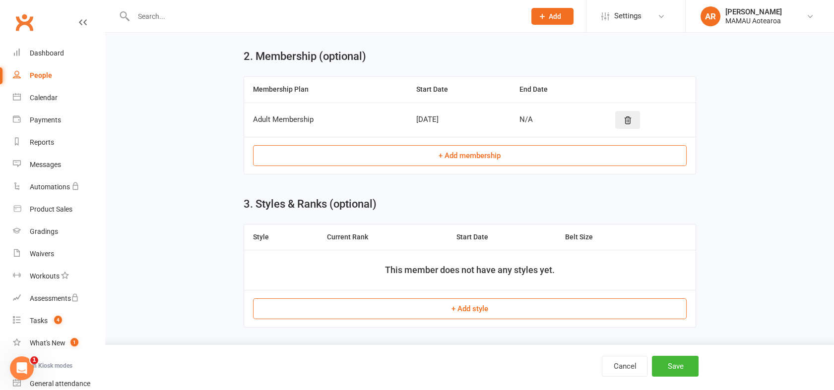
scroll to position [330, 0]
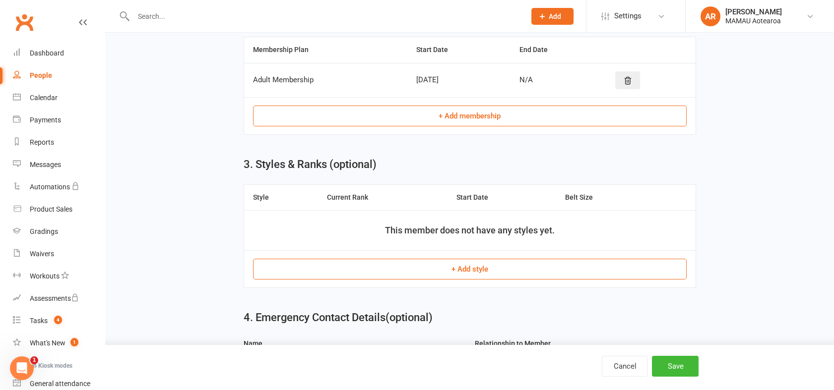
click at [369, 267] on button "+ Add style" at bounding box center [469, 269] width 433 height 21
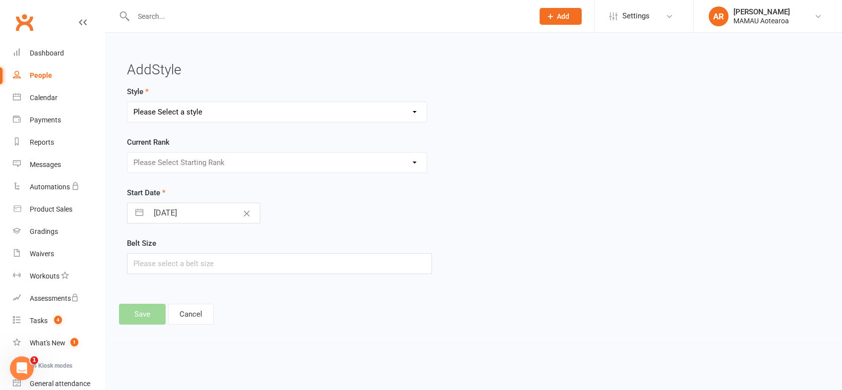
click at [195, 115] on select "Please Select a style Pakeke Jiu Jitsu Tamariki Jiu Jitsu" at bounding box center [276, 112] width 299 height 20
select select "1271"
click at [127, 102] on select "Please Select a style Pakeke Jiu Jitsu Tamariki Jiu Jitsu" at bounding box center [276, 112] width 299 height 20
drag, startPoint x: 198, startPoint y: 167, endPoint x: 197, endPoint y: 174, distance: 7.0
click at [198, 167] on select "Please Select Starting Rank White Blue Purple Brown Black" at bounding box center [276, 163] width 299 height 20
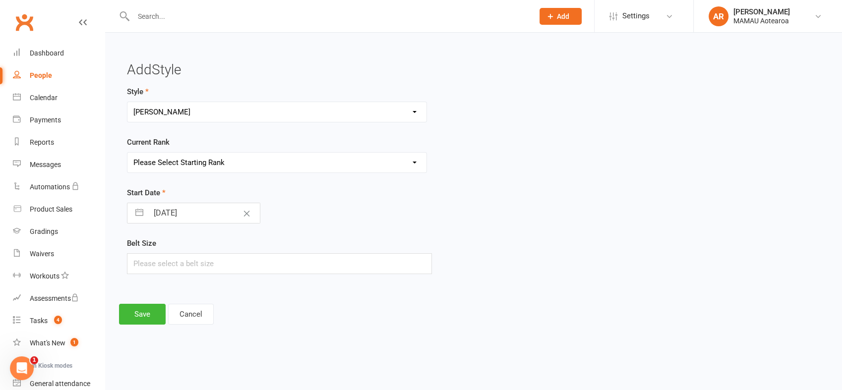
select select "12461"
click at [127, 153] on select "Please Select Starting Rank White Blue Purple Brown Black" at bounding box center [276, 163] width 299 height 20
click at [135, 314] on button "Save" at bounding box center [142, 314] width 47 height 21
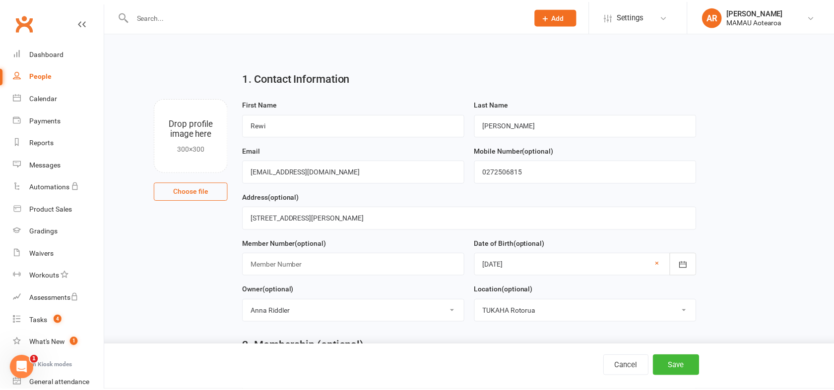
scroll to position [464, 0]
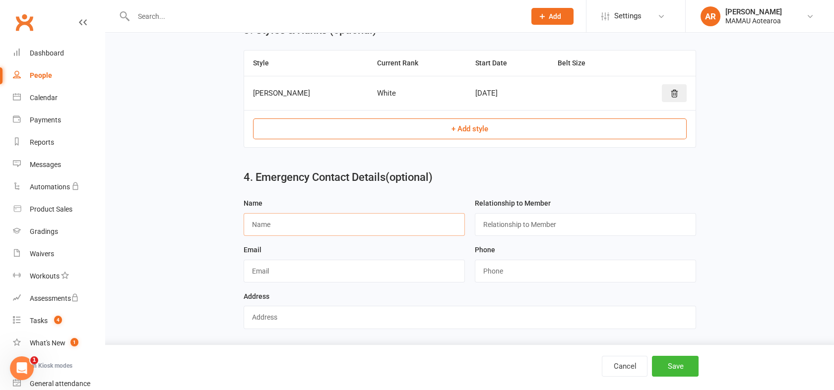
drag, startPoint x: 323, startPoint y: 224, endPoint x: 319, endPoint y: 221, distance: 5.4
click at [323, 224] on input "text" at bounding box center [354, 224] width 221 height 23
type input "Kiriwai"
click at [522, 236] on div "Relationship to Member" at bounding box center [585, 220] width 231 height 47
click at [517, 226] on input "text" at bounding box center [585, 224] width 221 height 23
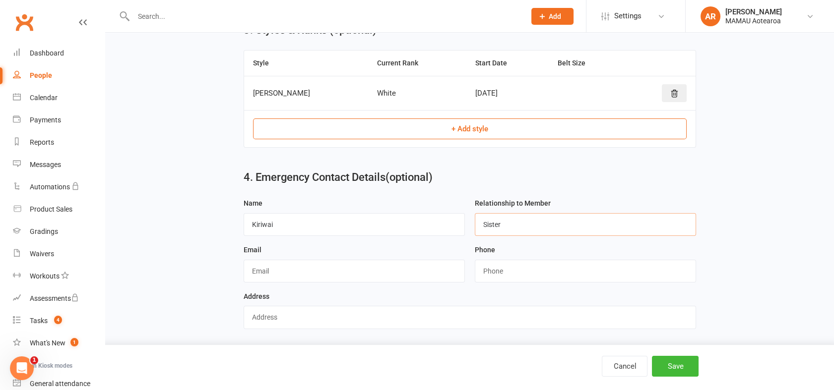
type input "Sister"
click at [537, 273] on input "string" at bounding box center [585, 271] width 221 height 23
type input "021558168"
click at [675, 362] on button "Save" at bounding box center [675, 366] width 47 height 21
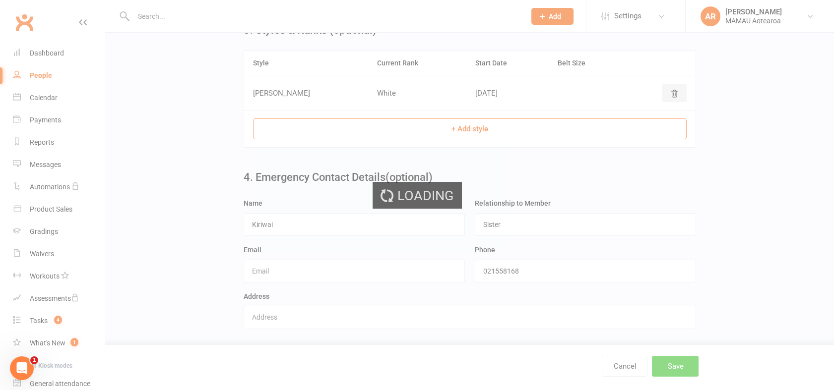
scroll to position [0, 0]
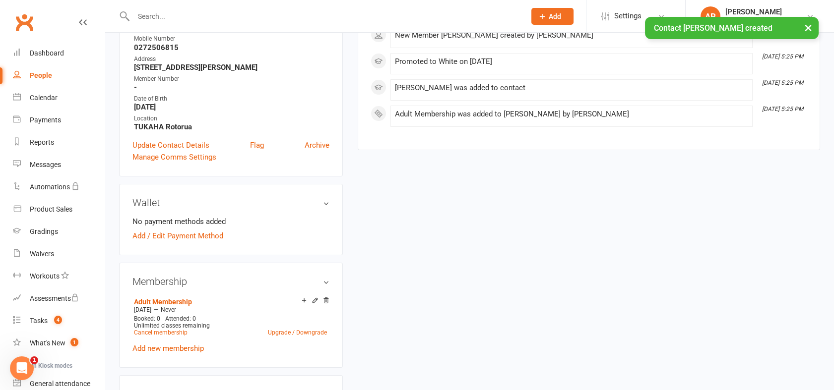
scroll to position [220, 0]
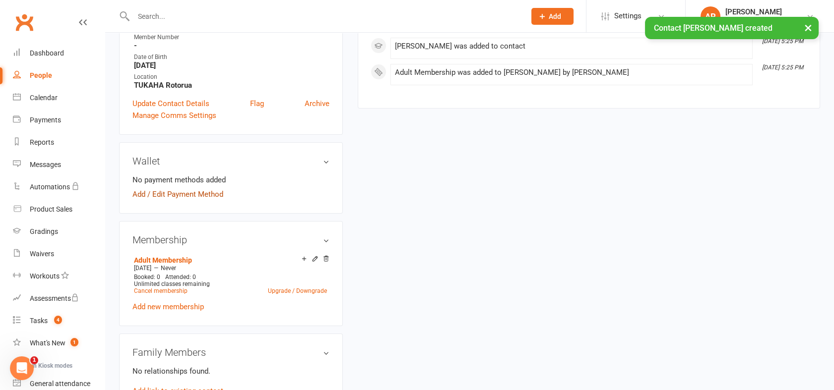
click at [180, 194] on link "Add / Edit Payment Method" at bounding box center [177, 194] width 91 height 12
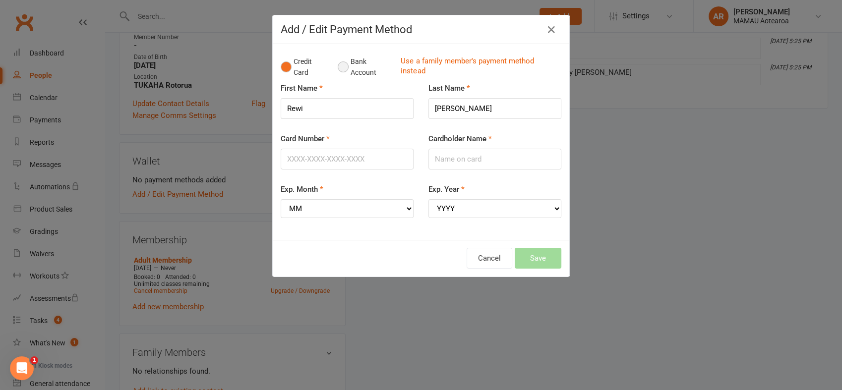
click at [338, 68] on button "Bank Account" at bounding box center [365, 67] width 55 height 30
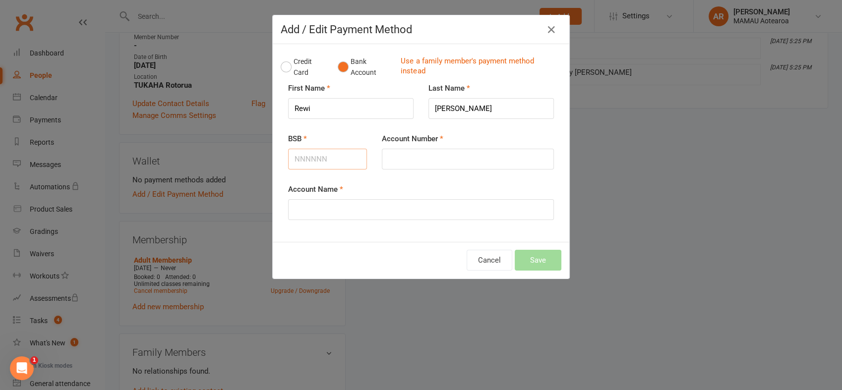
click at [329, 162] on input "BSB" at bounding box center [327, 159] width 79 height 21
type input "031904"
click at [430, 163] on input "Account Number" at bounding box center [468, 159] width 172 height 21
type input "011897000"
click at [409, 210] on input "Account Name" at bounding box center [421, 209] width 266 height 21
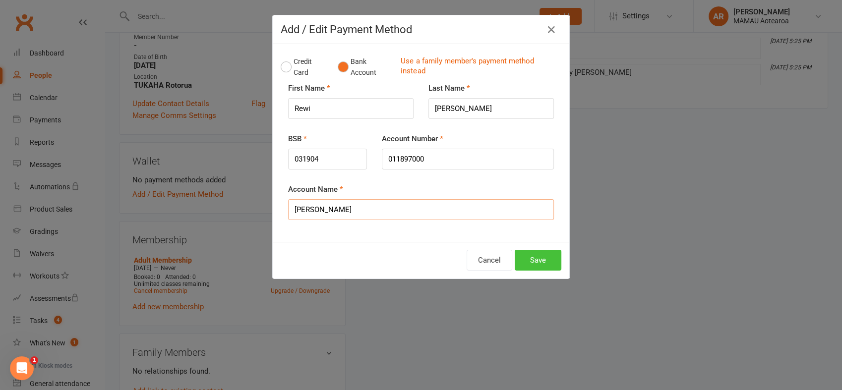
type input "R H Peters"
click at [536, 260] on button "Save" at bounding box center [538, 260] width 47 height 21
